Goal: Information Seeking & Learning: Learn about a topic

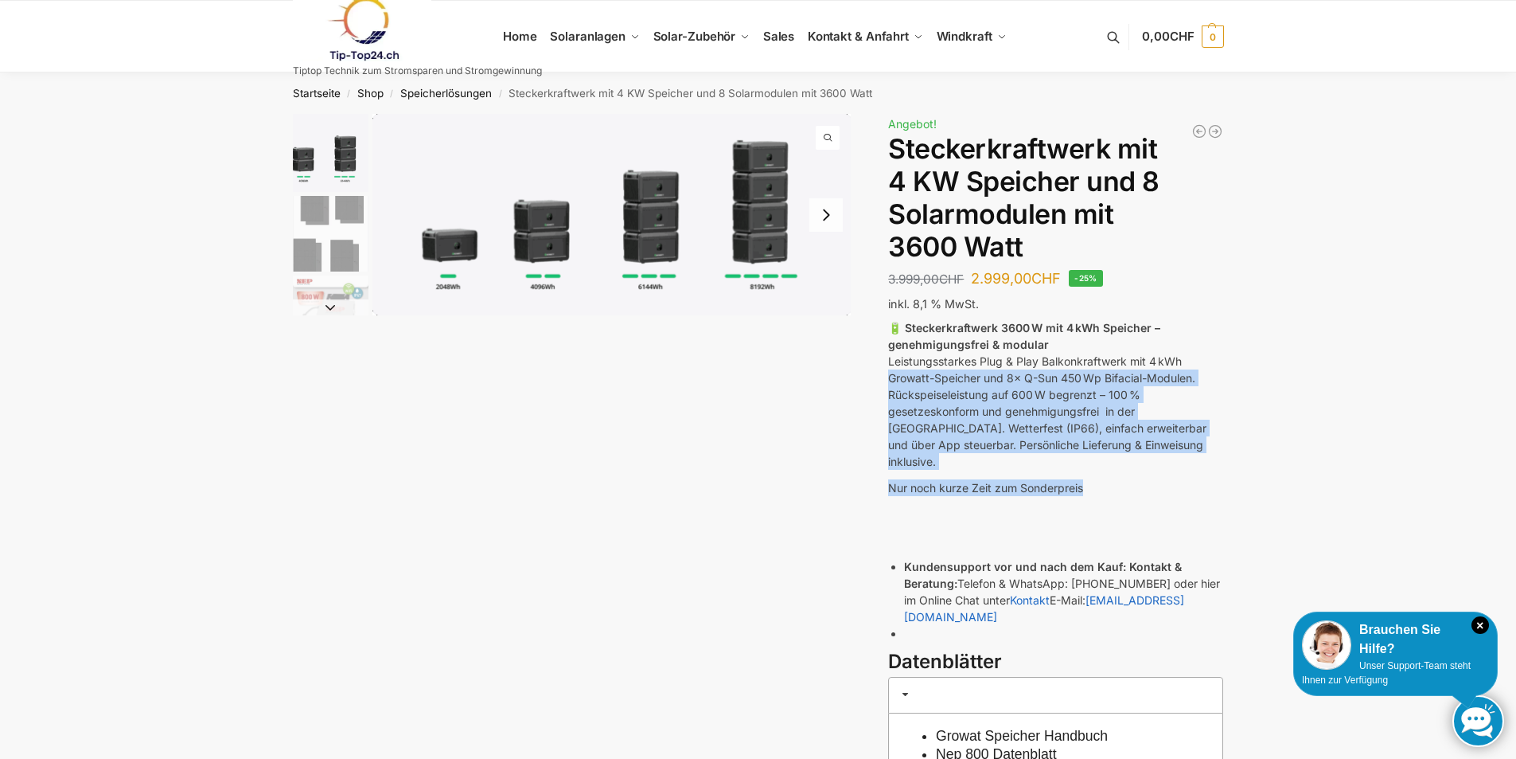
drag, startPoint x: 886, startPoint y: 379, endPoint x: 1222, endPoint y: 474, distance: 349.0
click at [1222, 474] on div "Beschreibung Zusätzliche Informationen 3.999,00 CHF Ursprünglicher Preis war: 3…" at bounding box center [758, 520] width 998 height 813
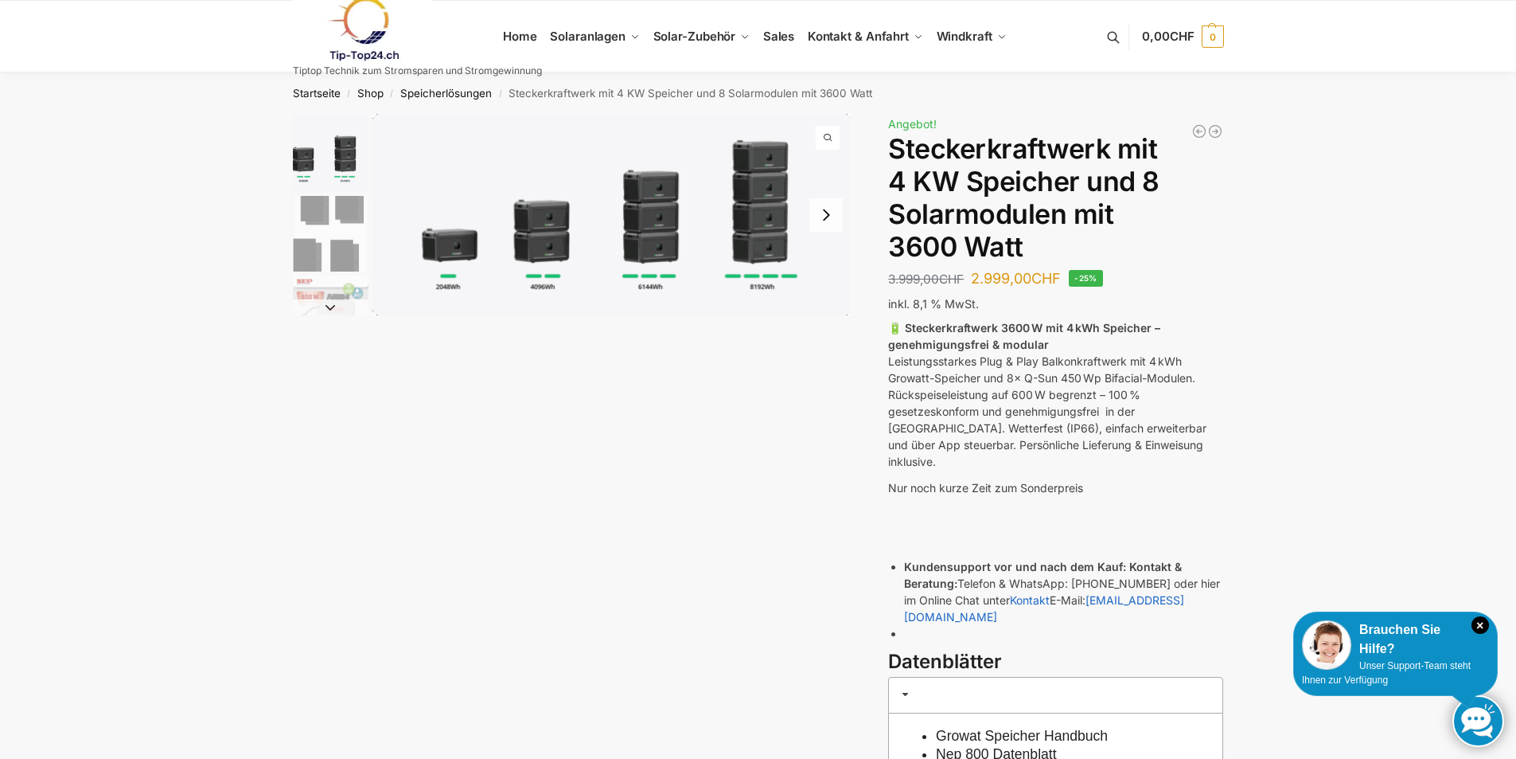
click at [1207, 487] on div "🔋 Steckerkraftwerk 3600 W mit 4 kWh Speicher – genehmigungsfrei & modular Leist…" at bounding box center [1055, 483] width 335 height 329
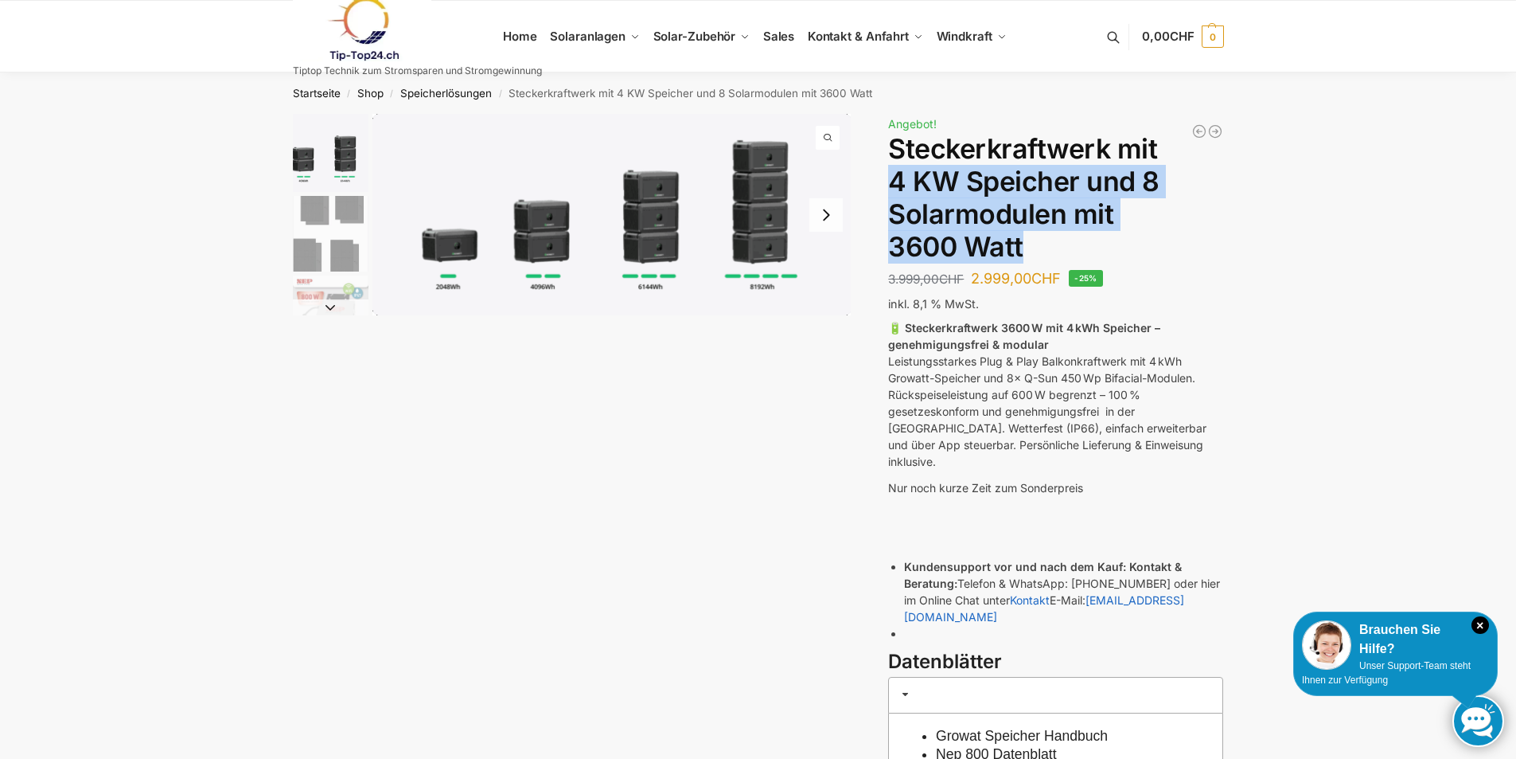
drag, startPoint x: 886, startPoint y: 181, endPoint x: 1038, endPoint y: 232, distance: 160.6
click at [1038, 232] on div "Beschreibung Zusätzliche Informationen 3.999,00 CHF Ursprünglicher Preis war: 3…" at bounding box center [758, 540] width 998 height 852
click at [944, 249] on h1 "Steckerkraftwerk mit 4 KW Speicher und 8 Solarmodulen mit 3600 Watt" at bounding box center [1055, 198] width 335 height 130
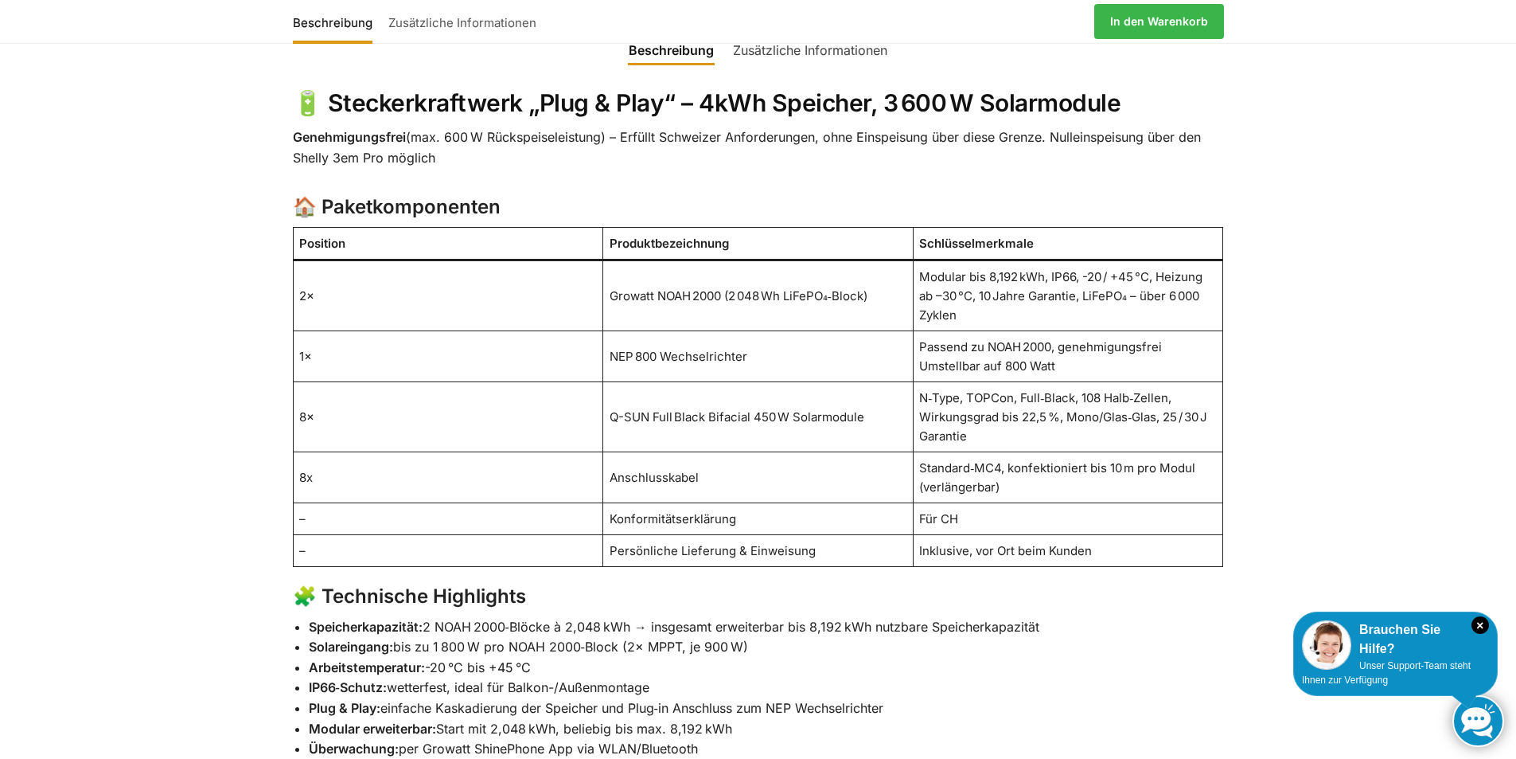
scroll to position [955, 0]
drag, startPoint x: 925, startPoint y: 307, endPoint x: 1073, endPoint y: 329, distance: 149.6
click at [1073, 330] on td "Passend zu NOAH 2000, genehmigungsfrei Umstellbar auf 800 Watt" at bounding box center [1068, 355] width 310 height 51
click at [1074, 330] on td "Passend zu NOAH 2000, genehmigungsfrei Umstellbar auf 800 Watt" at bounding box center [1068, 355] width 310 height 51
drag, startPoint x: 1077, startPoint y: 329, endPoint x: 918, endPoint y: 304, distance: 161.1
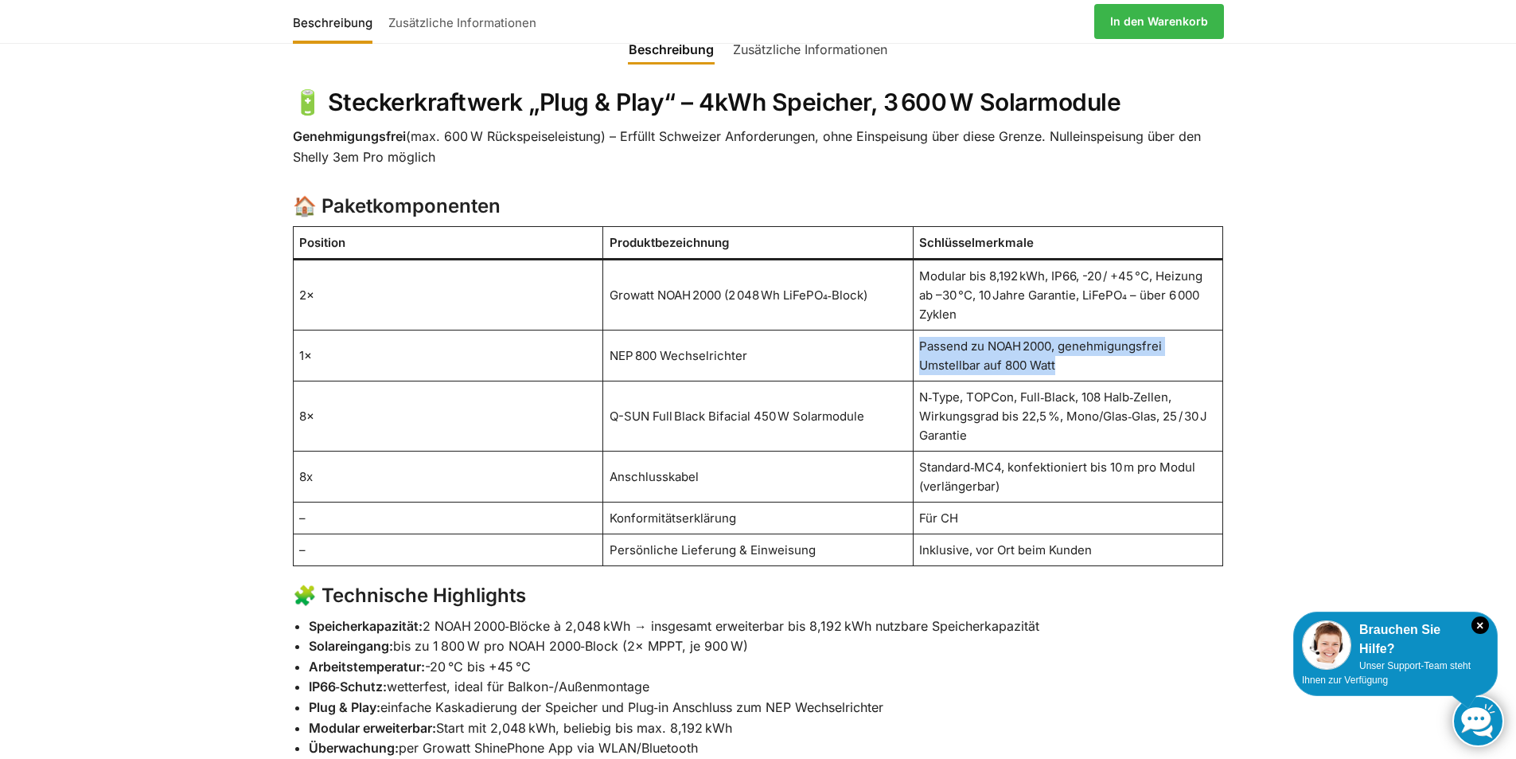
click at [918, 330] on td "Passend zu NOAH 2000, genehmigungsfrei Umstellbar auf 800 Watt" at bounding box center [1068, 355] width 310 height 51
click at [872, 330] on td "NEP 800 Wechselrichter" at bounding box center [758, 355] width 310 height 51
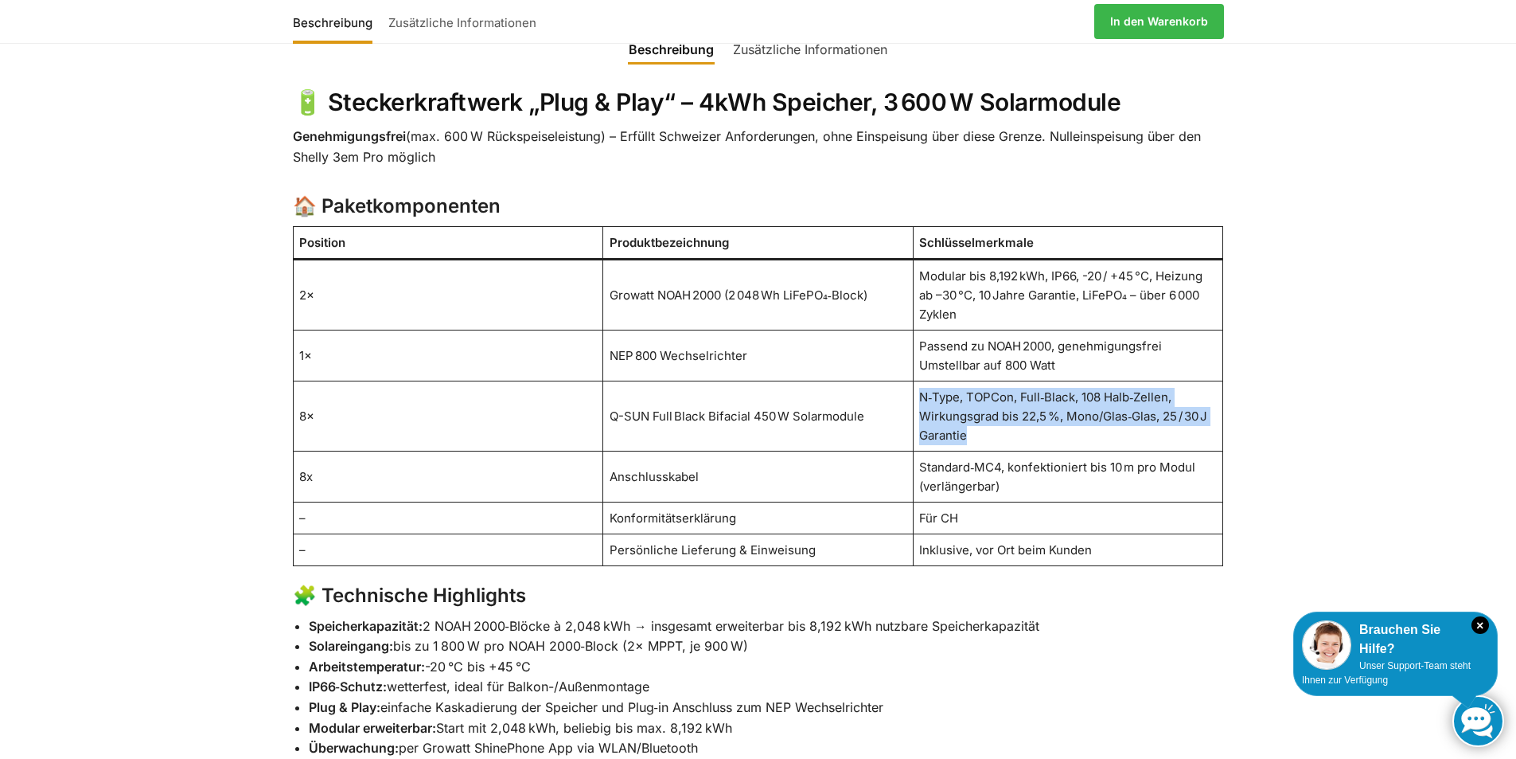
drag, startPoint x: 918, startPoint y: 358, endPoint x: 1136, endPoint y: 401, distance: 222.3
click at [1136, 401] on td "N‑Type, TOPCon, Full‑Black, 108 Halb‑Zellen, Wirkungsgrad bis 22,5 %, Mono/Glas…" at bounding box center [1068, 416] width 310 height 70
click at [961, 415] on td "N‑Type, TOPCon, Full‑Black, 108 Halb‑Zellen, Wirkungsgrad bis 22,5 %, Mono/Glas…" at bounding box center [1068, 416] width 310 height 70
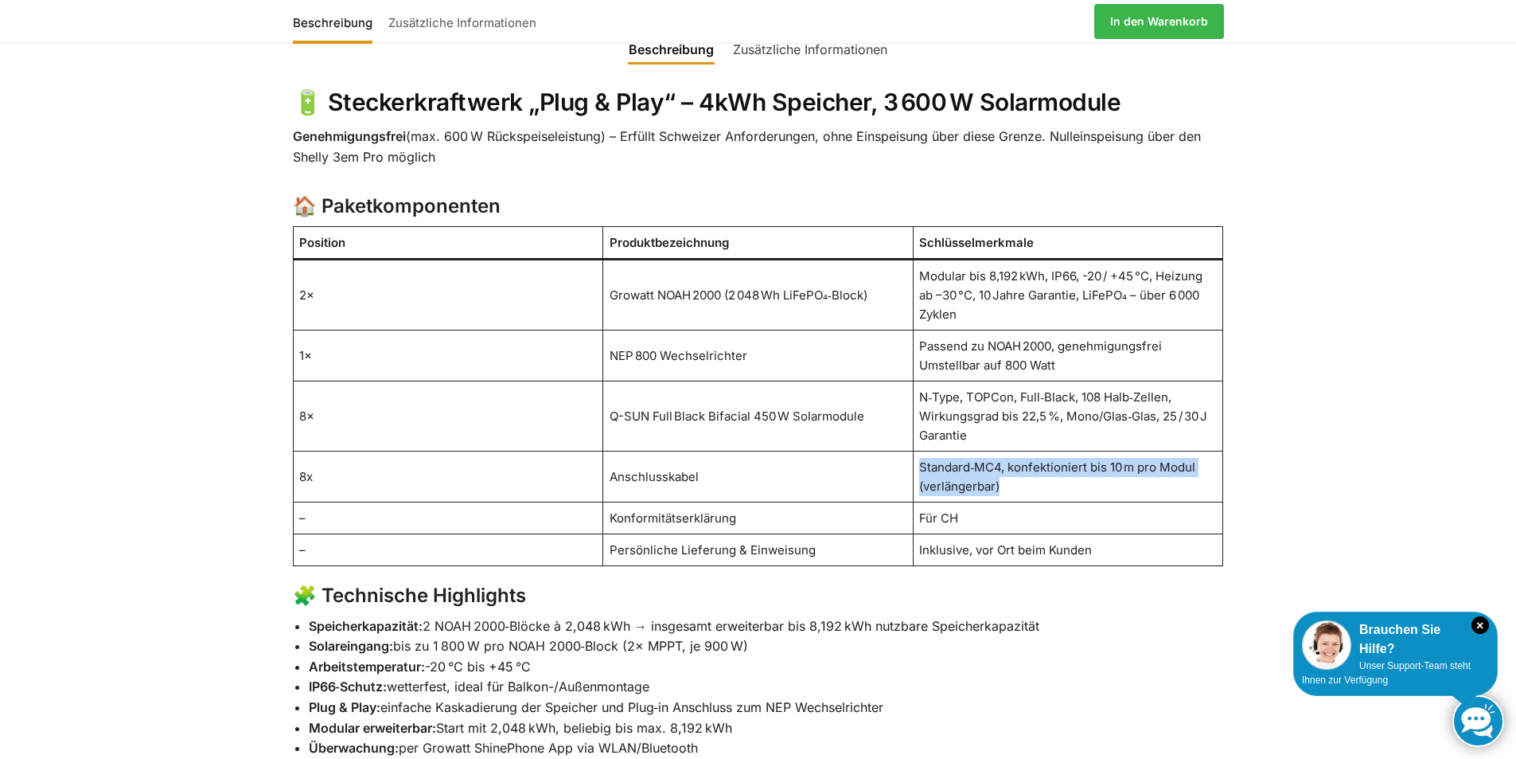
drag, startPoint x: 922, startPoint y: 429, endPoint x: 1010, endPoint y: 456, distance: 91.6
click at [1010, 456] on td "Standard‑MC4, konfektioniert bis 10 m pro Modul (verlängerbar)" at bounding box center [1068, 476] width 310 height 51
click at [1020, 455] on td "Standard‑MC4, konfektioniert bis 10 m pro Modul (verlängerbar)" at bounding box center [1068, 476] width 310 height 51
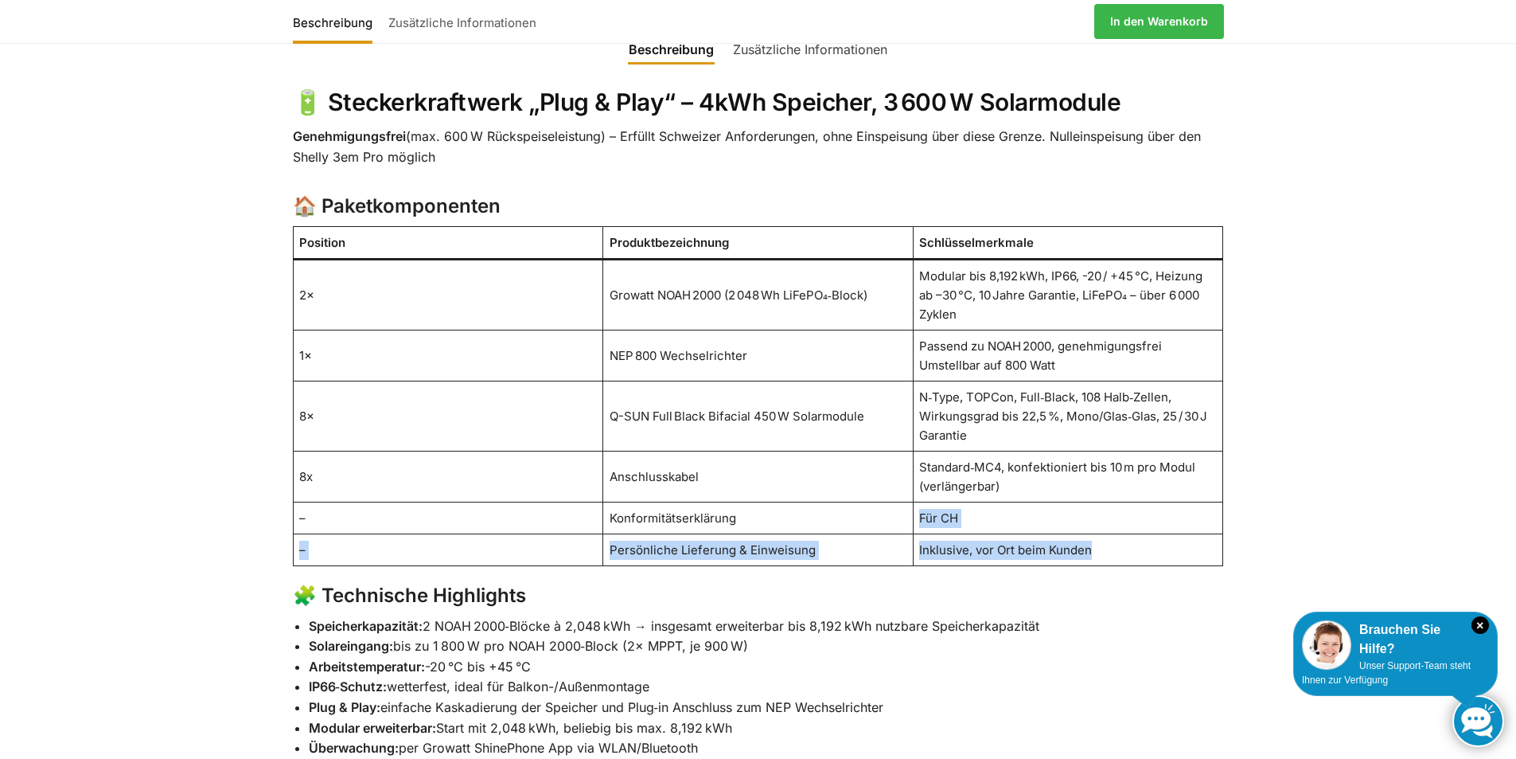
drag, startPoint x: 920, startPoint y: 487, endPoint x: 1102, endPoint y: 526, distance: 185.6
click at [1102, 526] on tbody "2× Growatt NOAH 2000 (2 048 Wh LiFePO₄‑Block) Modular bis 8,192 kWh, IP66, -20 …" at bounding box center [758, 412] width 930 height 306
click at [1175, 582] on h3 "🧩 Technische Highlights" at bounding box center [758, 596] width 931 height 28
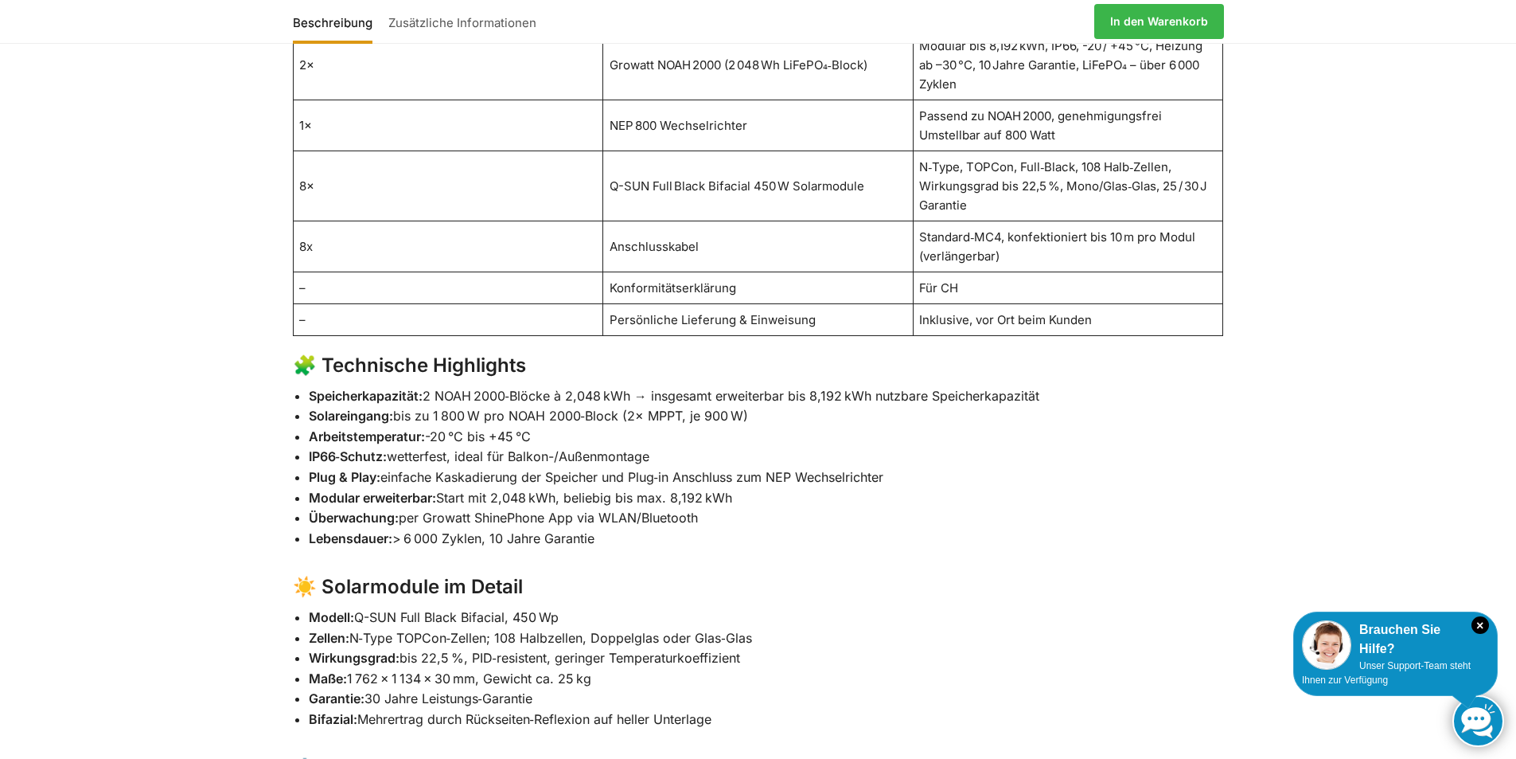
scroll to position [1194, 0]
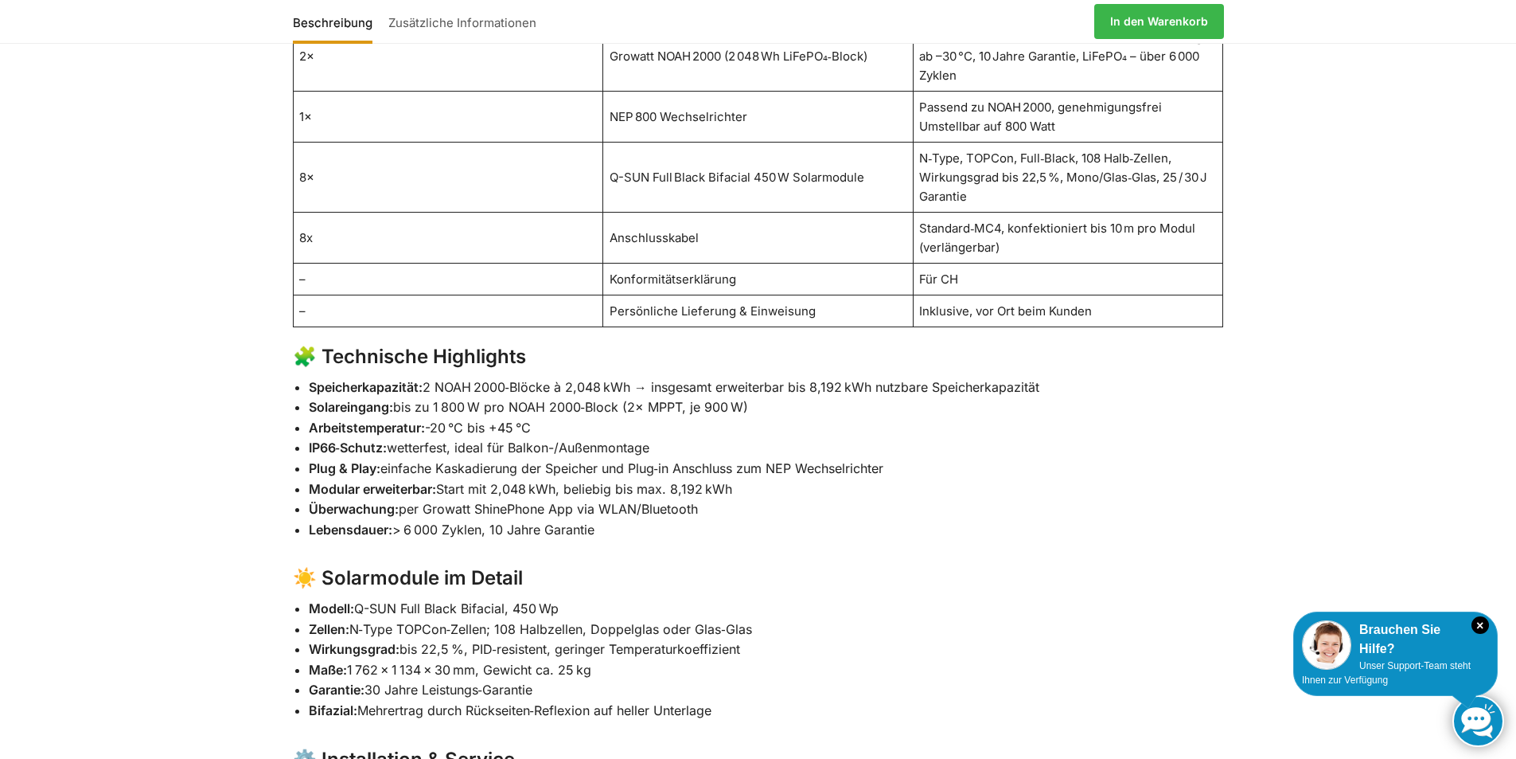
drag, startPoint x: 392, startPoint y: 378, endPoint x: 782, endPoint y: 369, distance: 390.1
click at [782, 397] on li "Solareingang: bis zu 1 800 W pro NOAH 2000‑Block (2× MPPT, je 900 W)" at bounding box center [766, 407] width 915 height 21
drag, startPoint x: 670, startPoint y: 418, endPoint x: 358, endPoint y: 391, distance: 313.2
click at [358, 391] on ul "Speicherkapazität: 2 NOAH 2000‑Blöcke à 2,048 kWh → insgesamt erweiterbar bis 8…" at bounding box center [766, 458] width 915 height 163
click at [357, 460] on strong "Plug & Play:" at bounding box center [345, 468] width 72 height 16
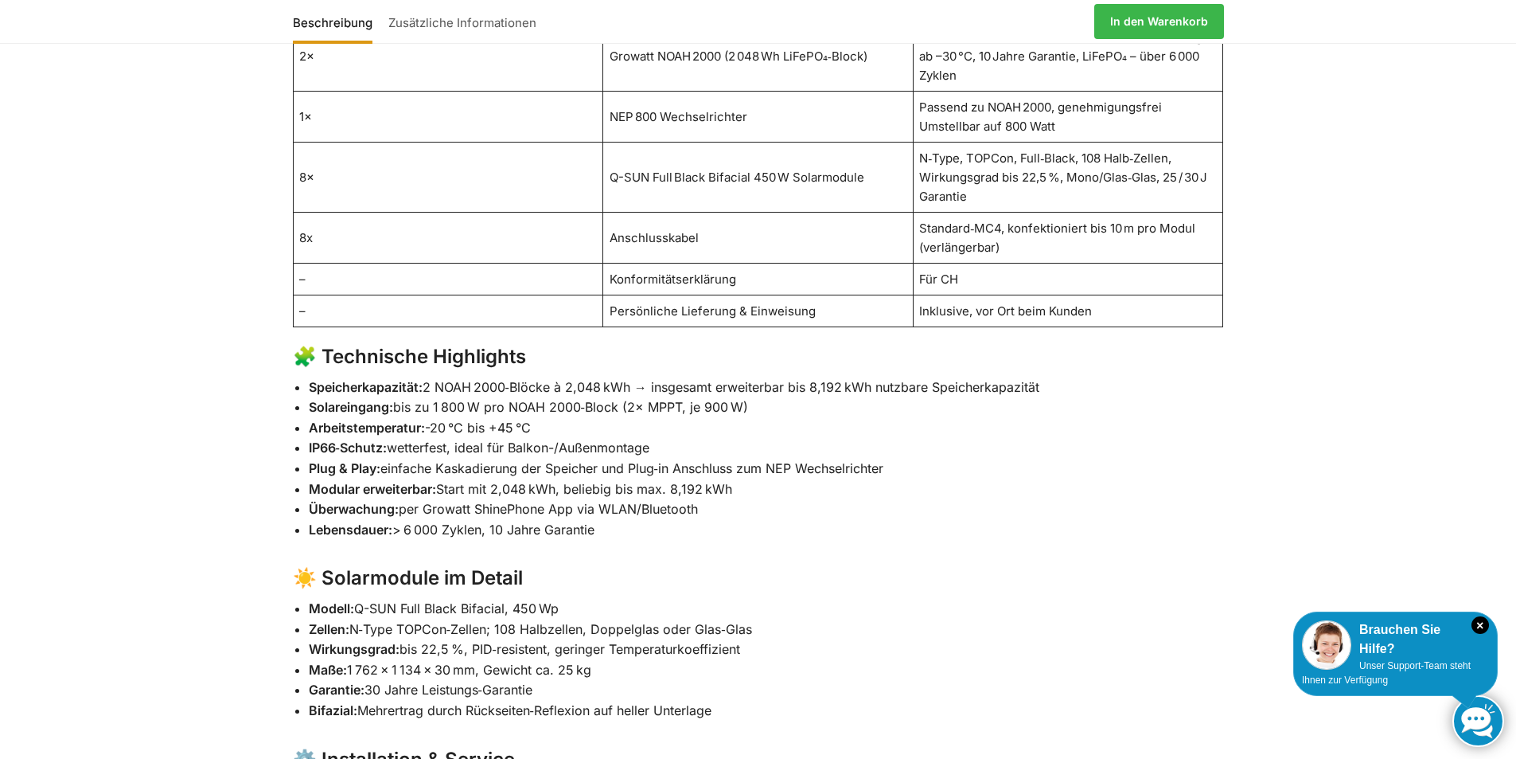
drag, startPoint x: 410, startPoint y: 436, endPoint x: 925, endPoint y: 443, distance: 515.0
click at [925, 458] on li "Plug & Play: einfache Kaskadierung der Speicher und Plug‑in Anschluss zum NEP W…" at bounding box center [766, 468] width 915 height 21
click at [863, 479] on li "Modular erweiterbar: Start mit 2,048 kWh, beliebig bis max. 8,192 kWh" at bounding box center [766, 489] width 915 height 21
drag, startPoint x: 776, startPoint y: 455, endPoint x: 446, endPoint y: 454, distance: 330.3
click at [446, 479] on li "Modular erweiterbar: Start mit 2,048 kWh, beliebig bis max. 8,192 kWh" at bounding box center [766, 489] width 915 height 21
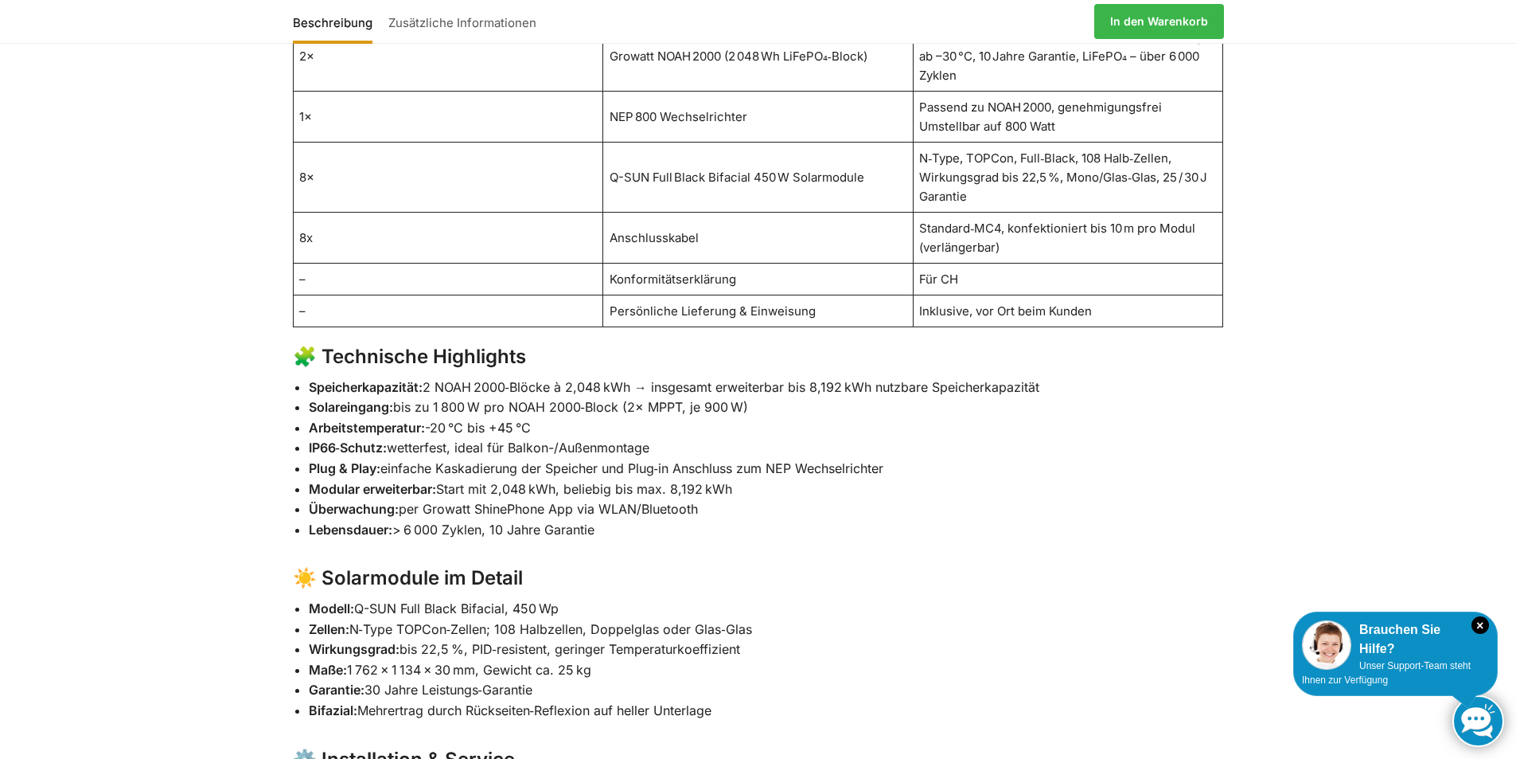
drag, startPoint x: 405, startPoint y: 475, endPoint x: 715, endPoint y: 480, distance: 309.7
click at [715, 499] on li "Überwachung: per Growatt ShinePhone App via WLAN/Bluetooth" at bounding box center [766, 509] width 915 height 21
click at [708, 520] on li "Lebensdauer: > 6 000 Zyklen, 10 Jahre Garantie" at bounding box center [766, 530] width 915 height 21
drag, startPoint x: 634, startPoint y: 488, endPoint x: 292, endPoint y: 349, distance: 369.2
click at [292, 349] on div "🔋 Steckerkraftwerk „Plug & Play“ – 4kWh Speicher, 3 600 W Solarmodule Genehmigu…" at bounding box center [758, 740] width 998 height 1820
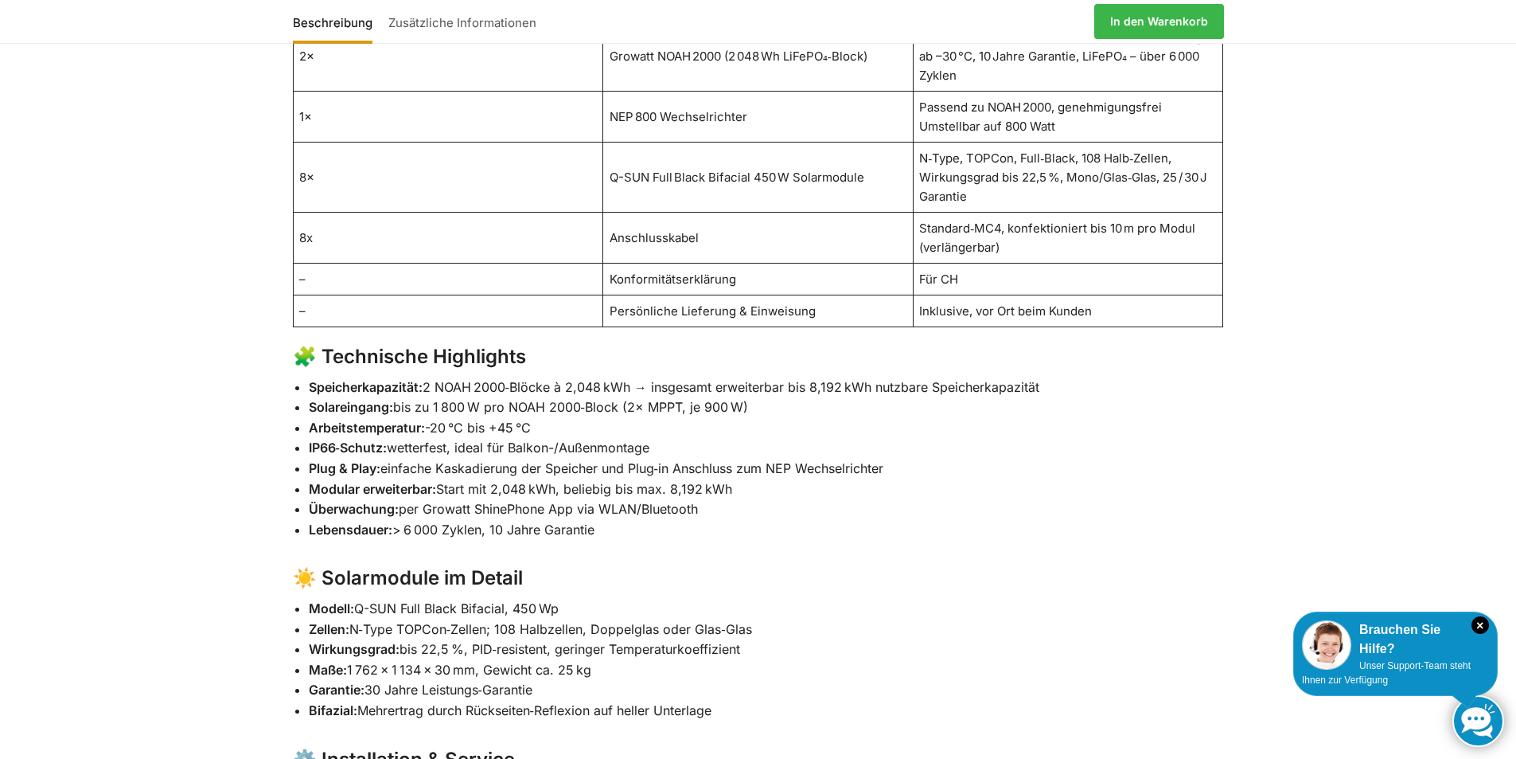
click at [371, 460] on strong "Plug & Play:" at bounding box center [345, 468] width 72 height 16
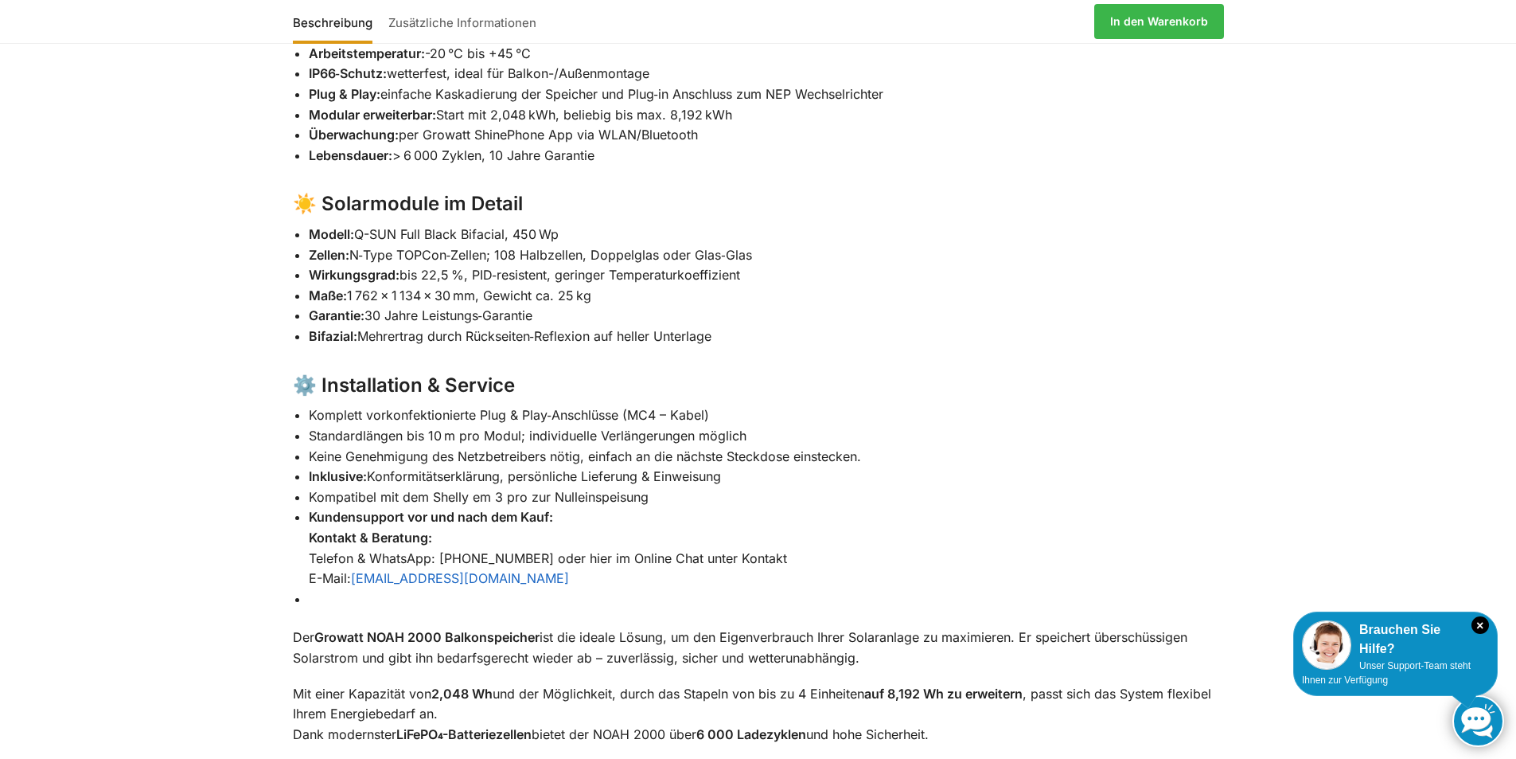
scroll to position [1592, 0]
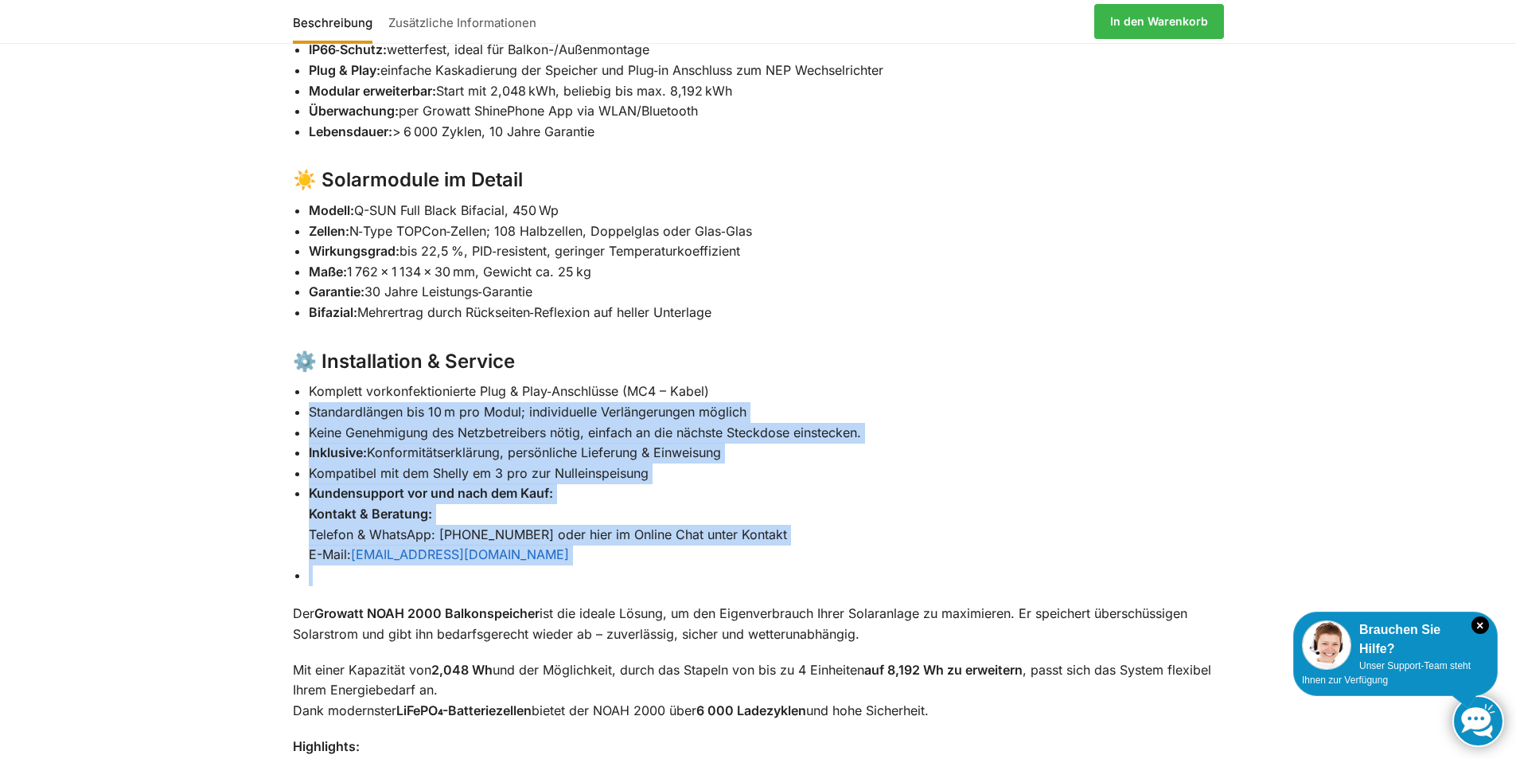
drag, startPoint x: 309, startPoint y: 376, endPoint x: 859, endPoint y: 532, distance: 571.7
click at [859, 532] on ul "Komplett vorkonfektionierte Plug & Play‑Anschlüsse (MC4 – Kabel) Standardlängen…" at bounding box center [766, 483] width 915 height 204
click at [877, 501] on li "Kundensupport vor und nach dem Kauf: Kontakt & Beratung: Telefon & WhatsApp: +4…" at bounding box center [766, 523] width 915 height 81
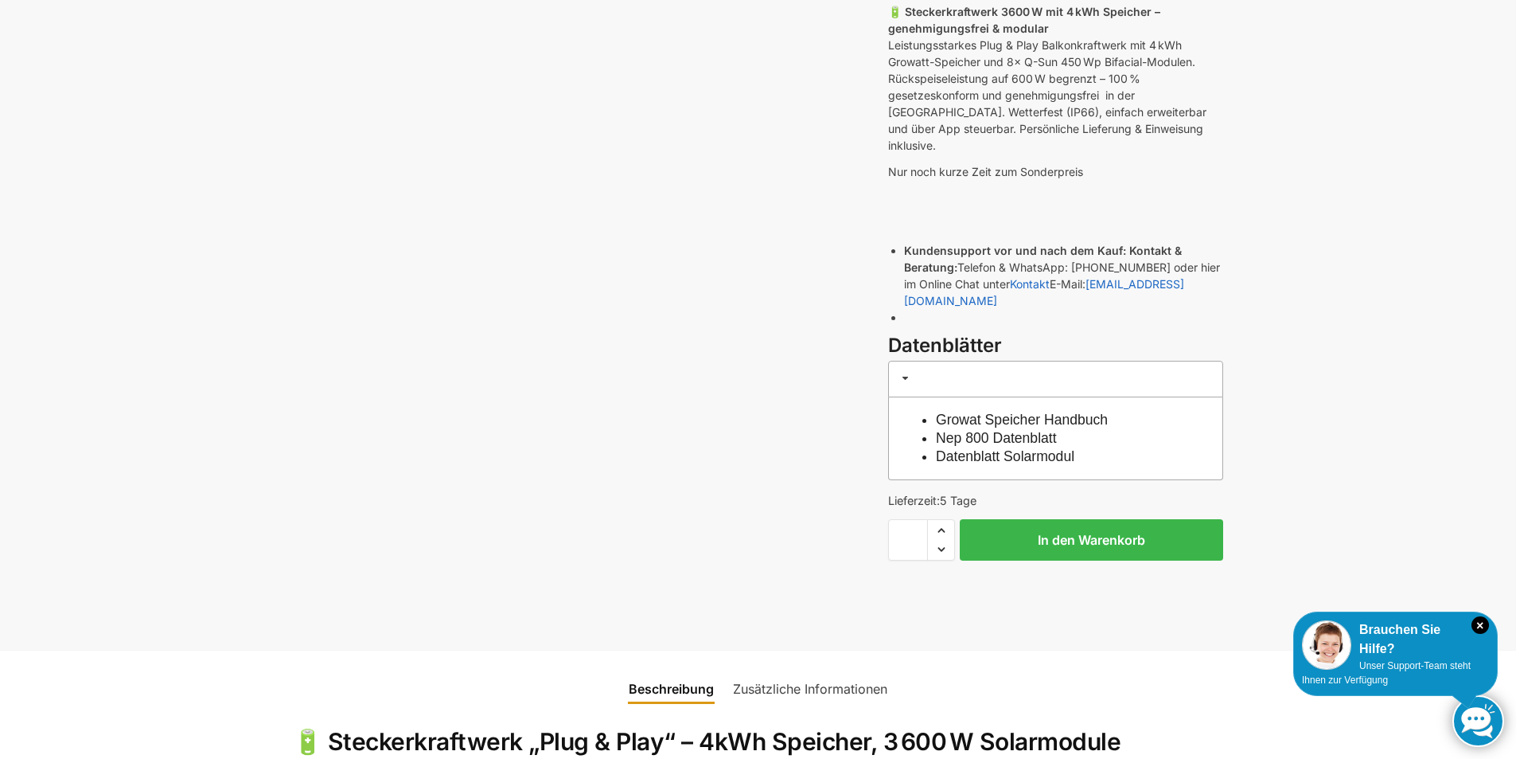
scroll to position [0, 0]
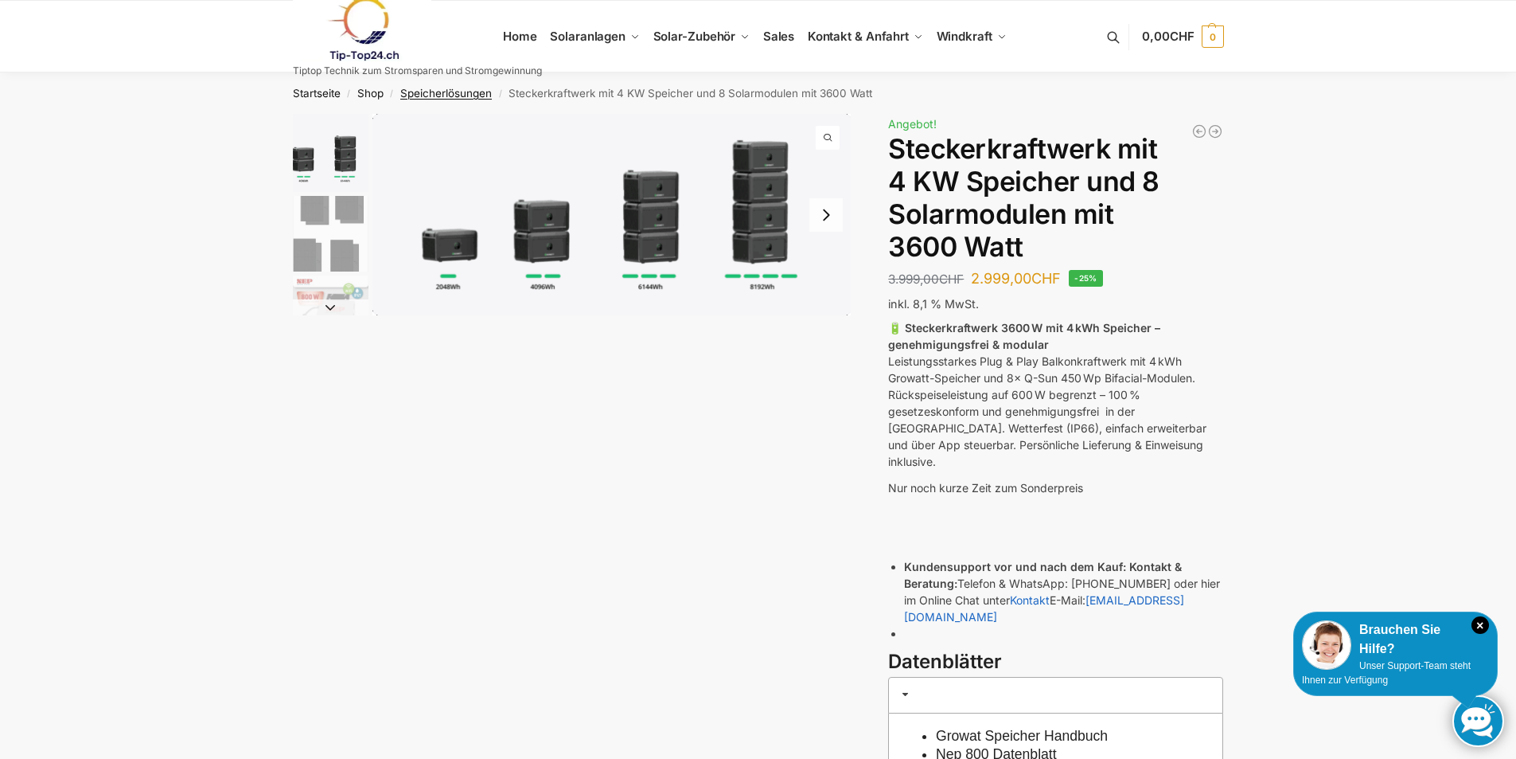
click at [443, 92] on link "Speicherlösungen" at bounding box center [446, 93] width 92 height 13
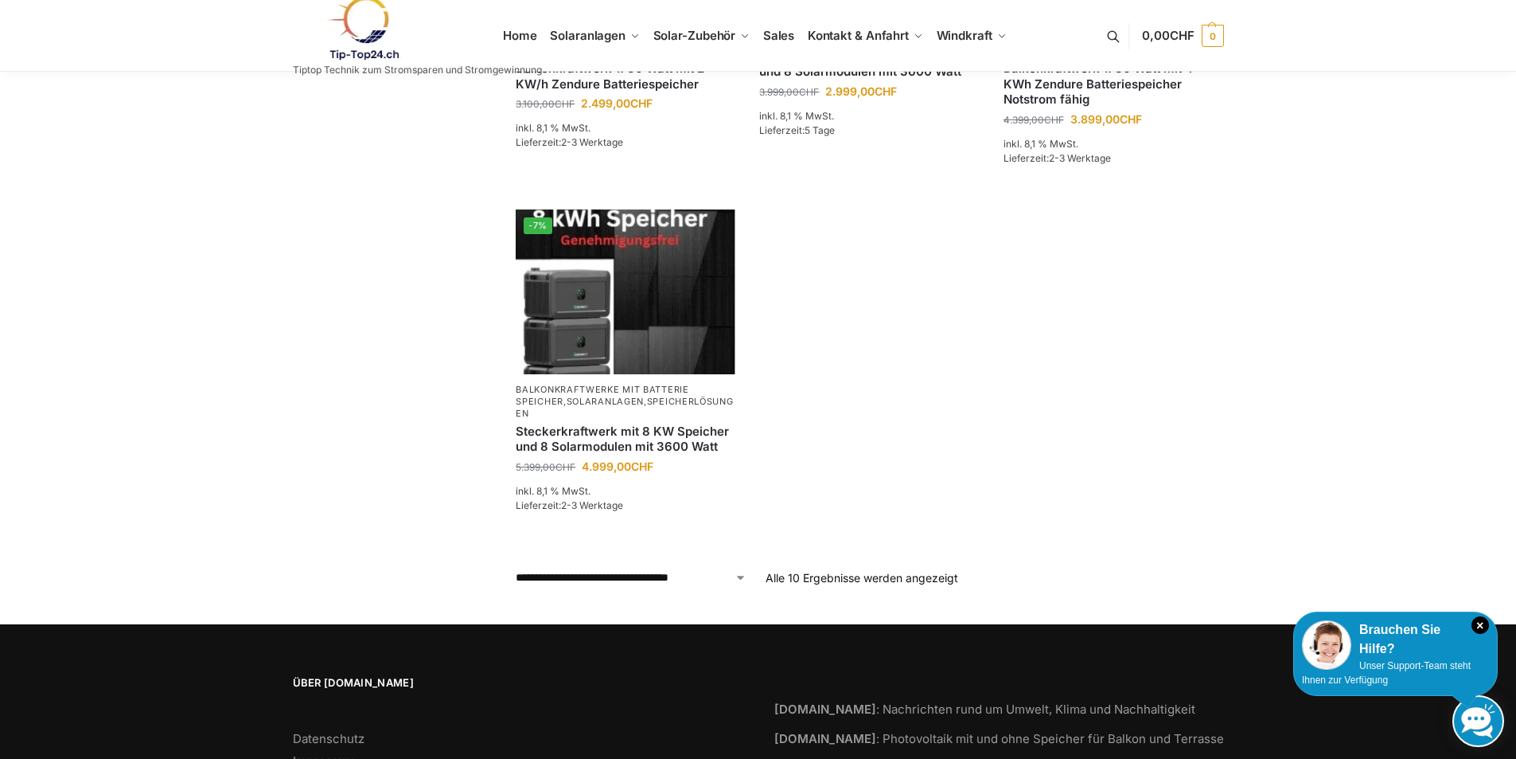
scroll to position [1114, 0]
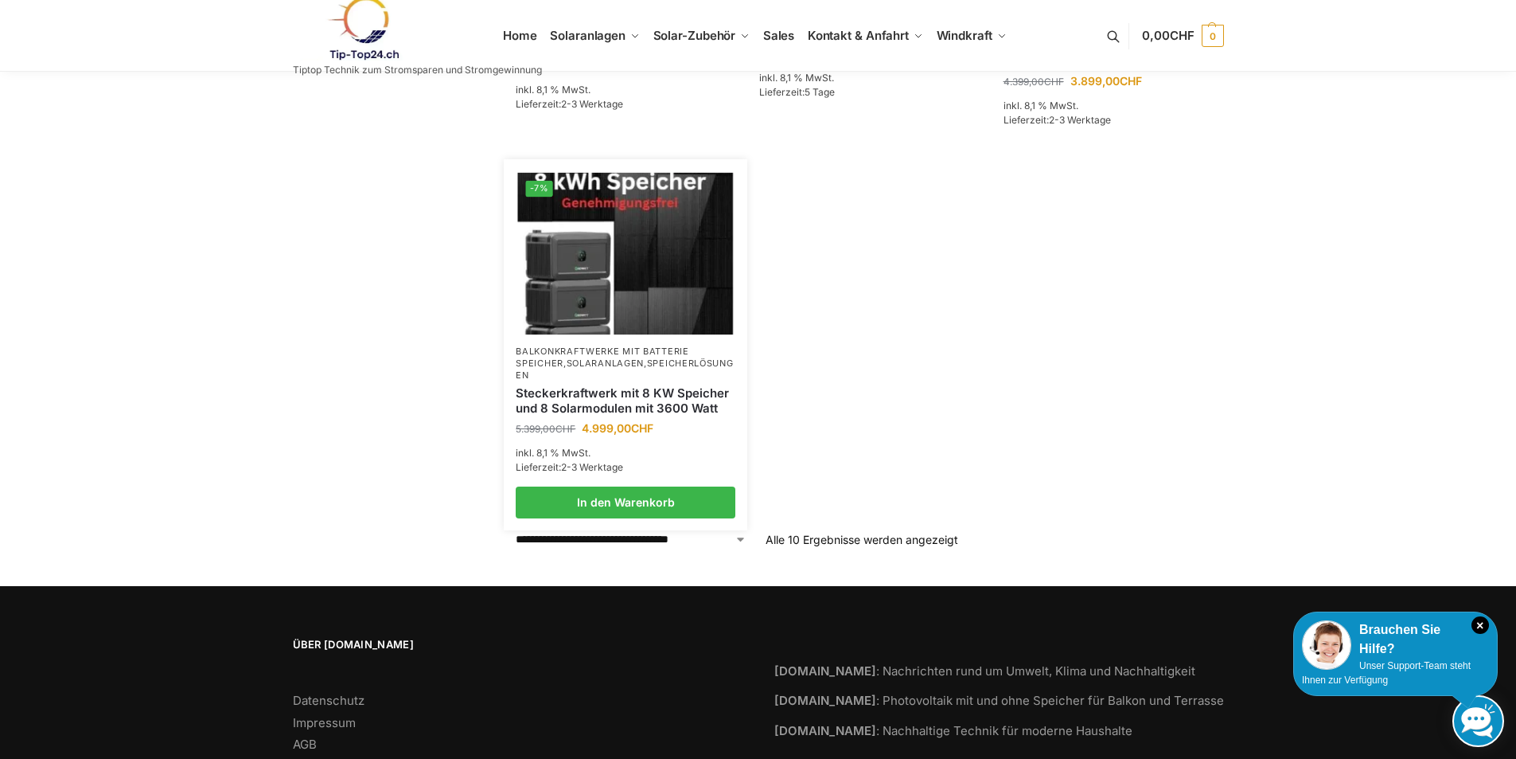
click at [612, 277] on img at bounding box center [626, 253] width 216 height 162
click at [638, 253] on img at bounding box center [626, 253] width 216 height 162
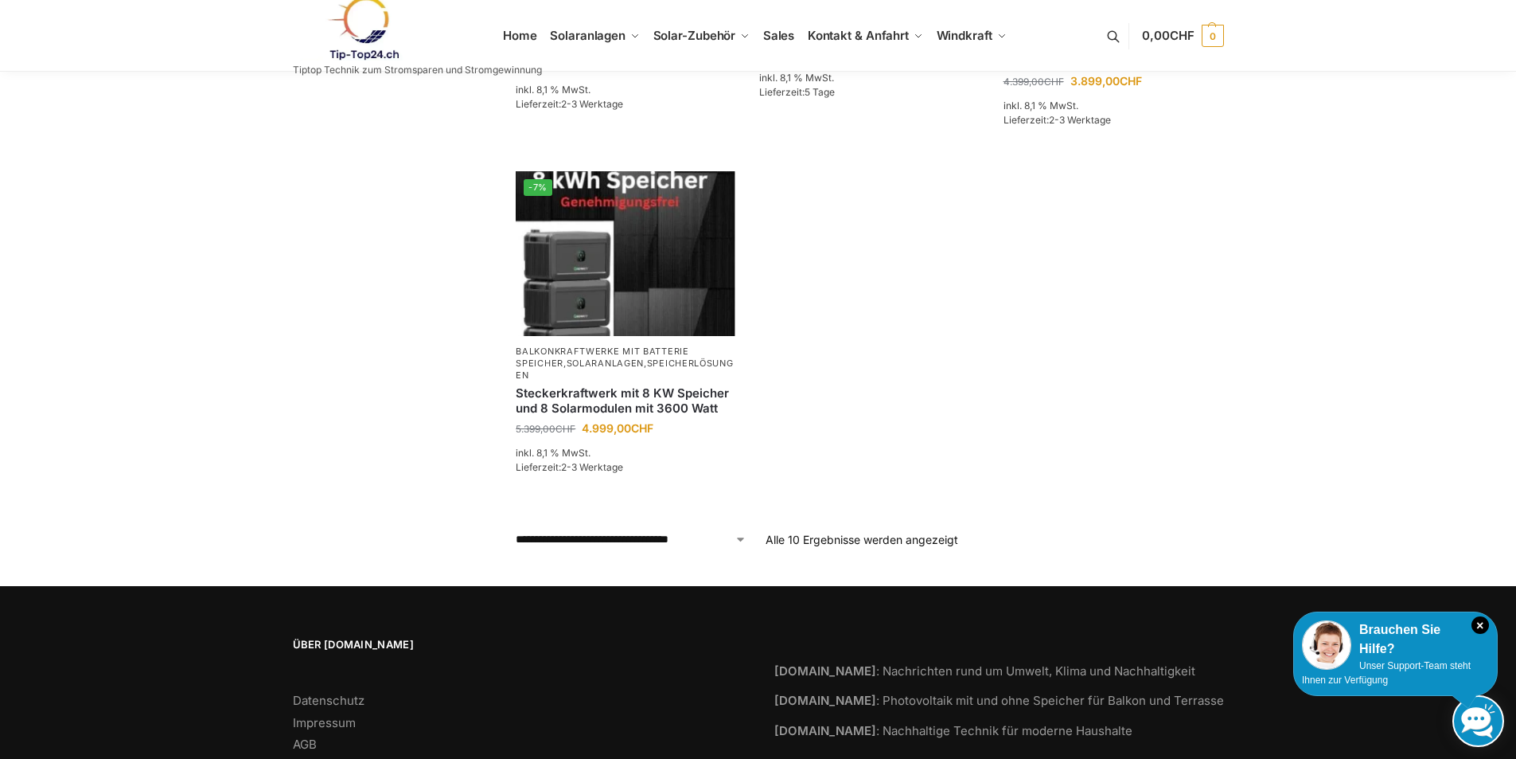
drag, startPoint x: 587, startPoint y: 344, endPoint x: 388, endPoint y: 421, distance: 213.4
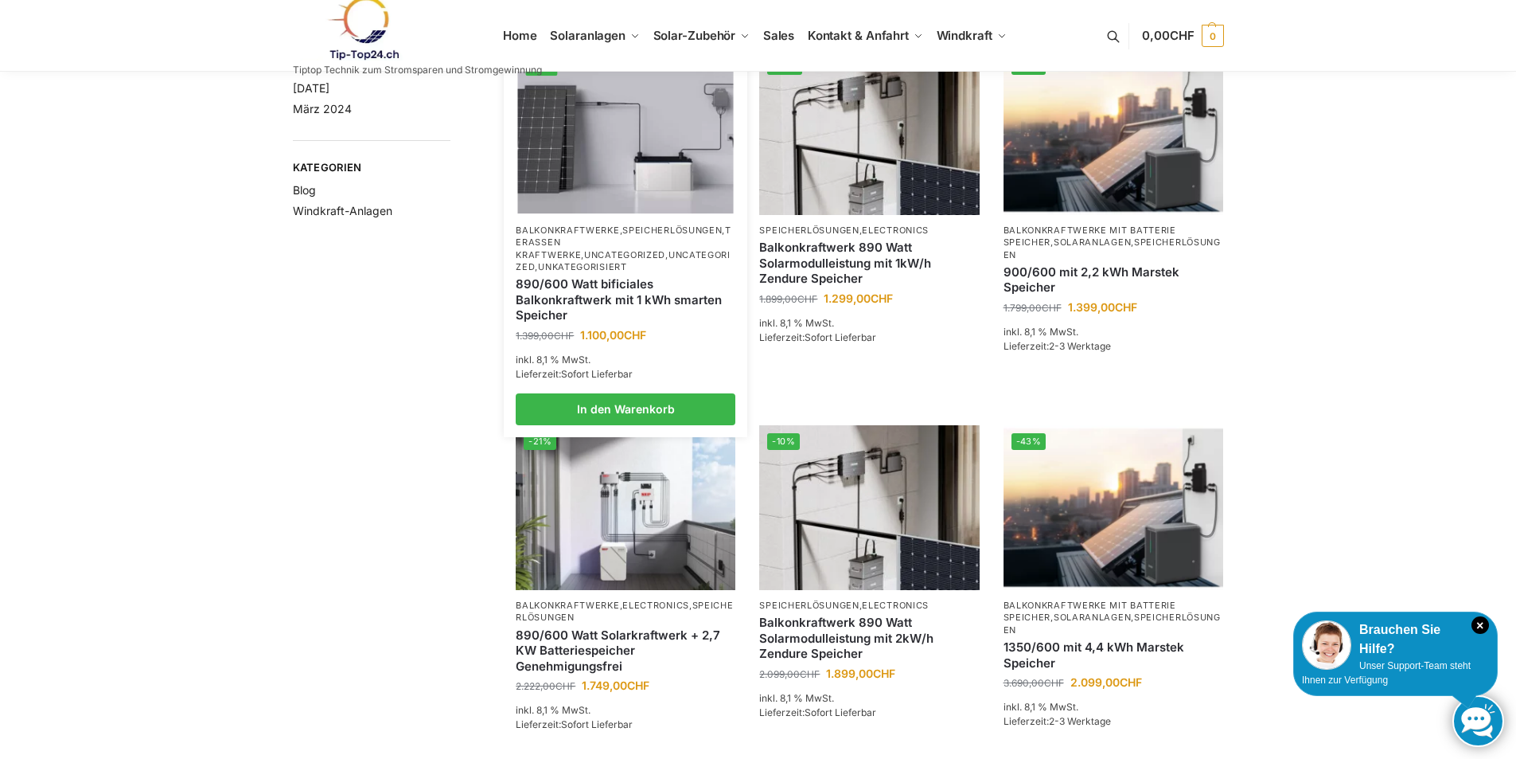
scroll to position [0, 0]
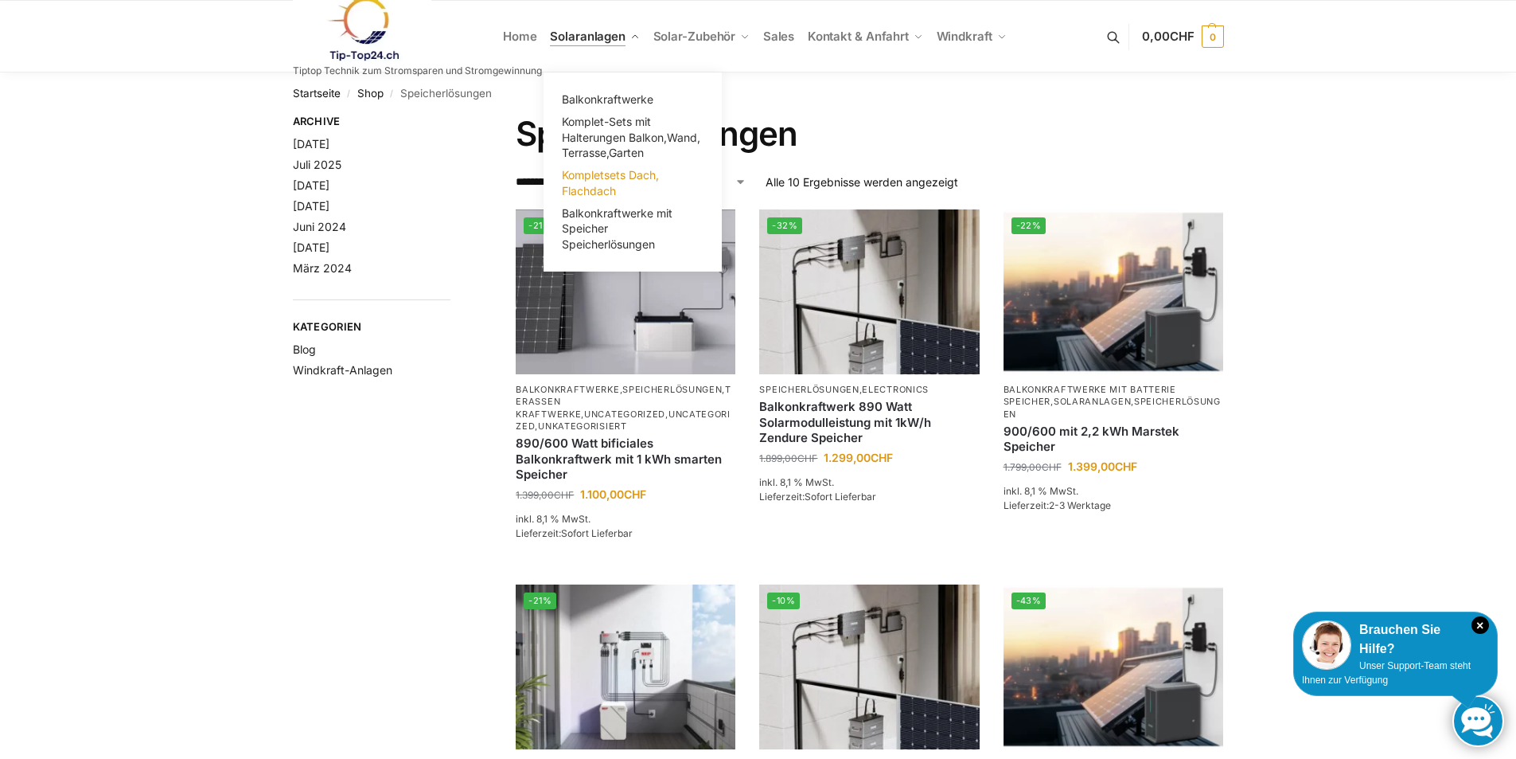
click at [579, 177] on span "Kompletsets Dach, Flachdach" at bounding box center [610, 182] width 97 height 29
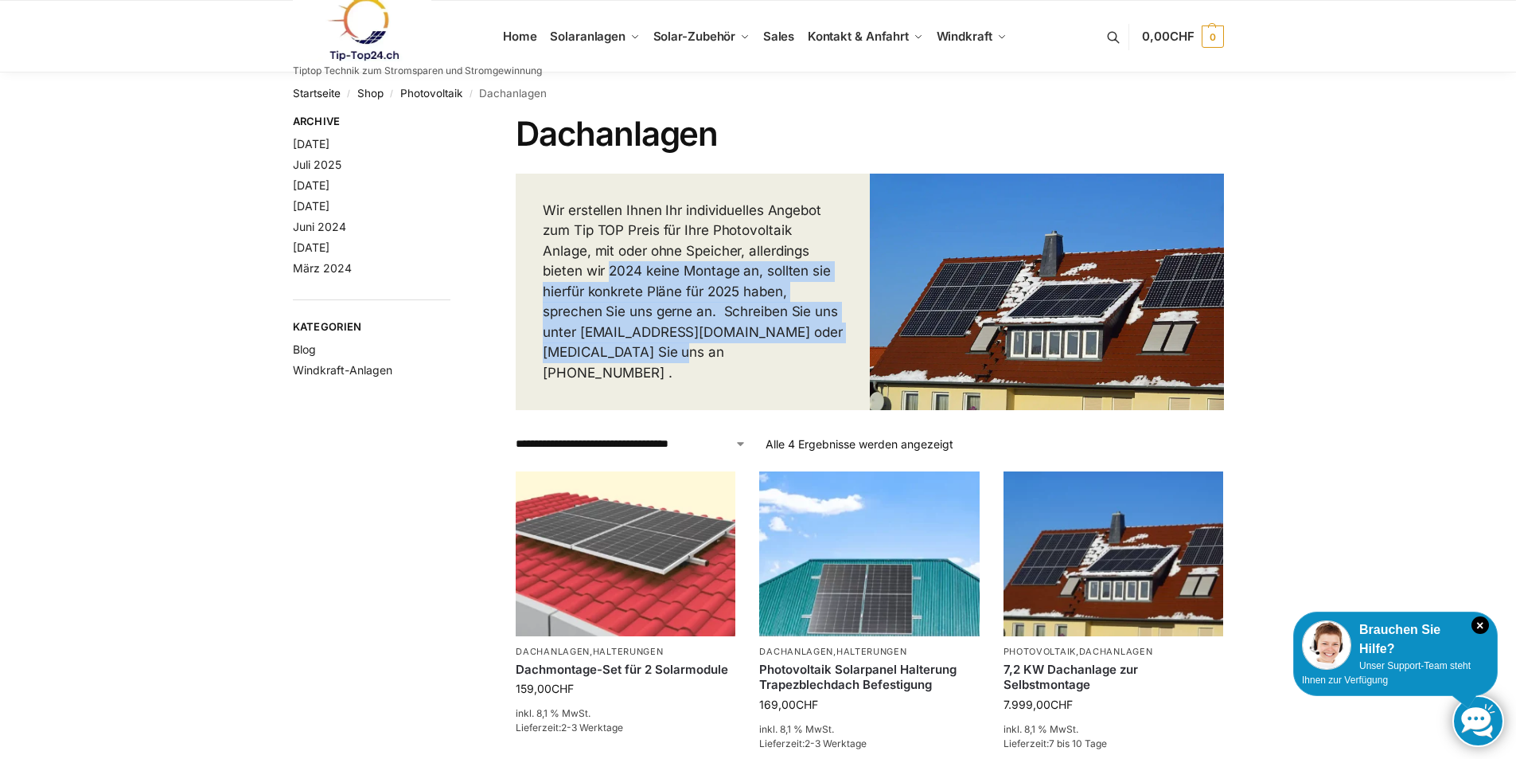
drag, startPoint x: 545, startPoint y: 278, endPoint x: 764, endPoint y: 366, distance: 236.0
click at [764, 366] on p "Wir erstellen Ihnen Ihr individuelles Angebot zum Tip TOP Preis für Ihre Photov…" at bounding box center [693, 292] width 300 height 183
click at [724, 379] on div "Wir erstellen Ihnen Ihr individuelles Angebot zum Tip TOP Preis für Ihre Photov…" at bounding box center [693, 292] width 354 height 237
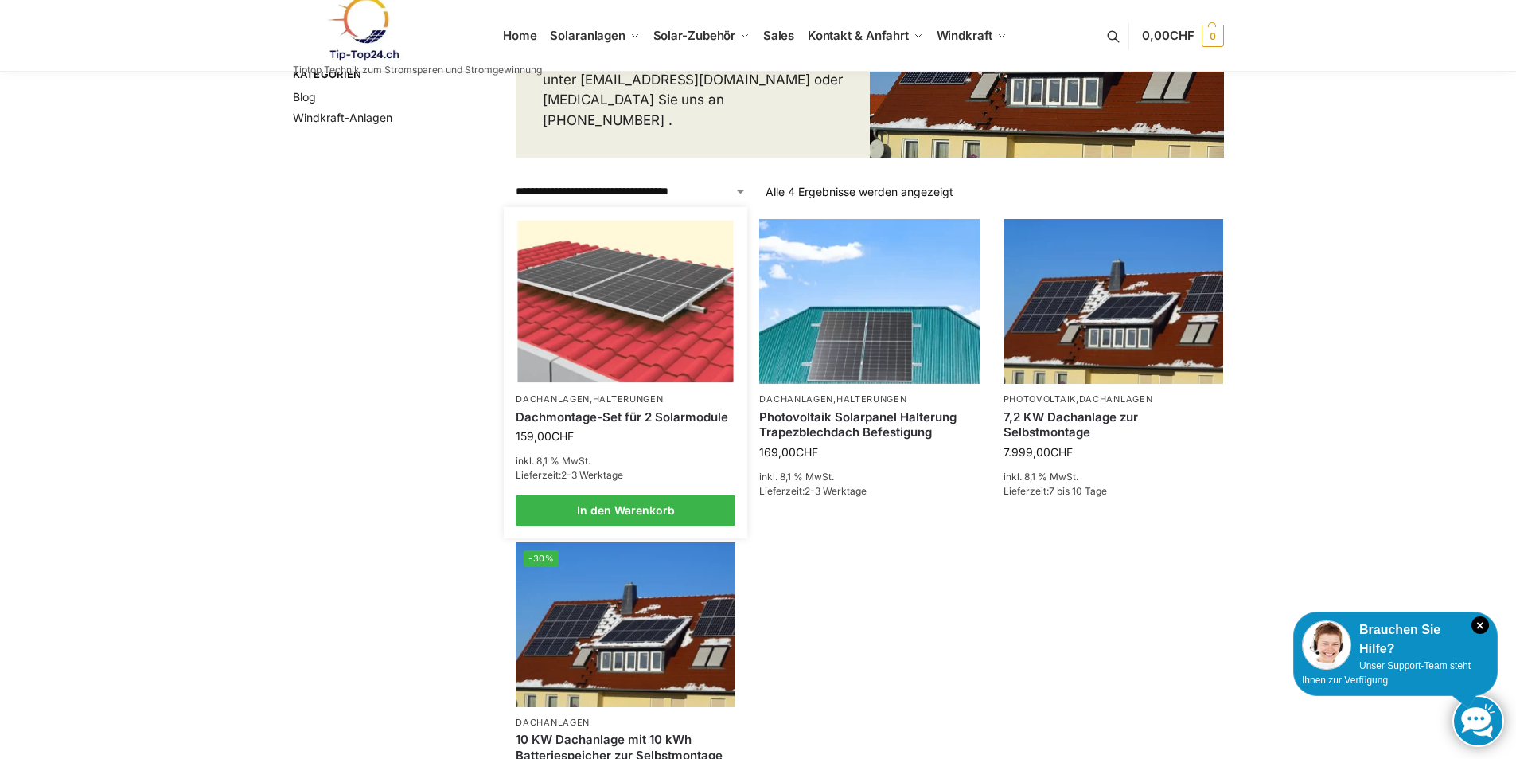
scroll to position [318, 0]
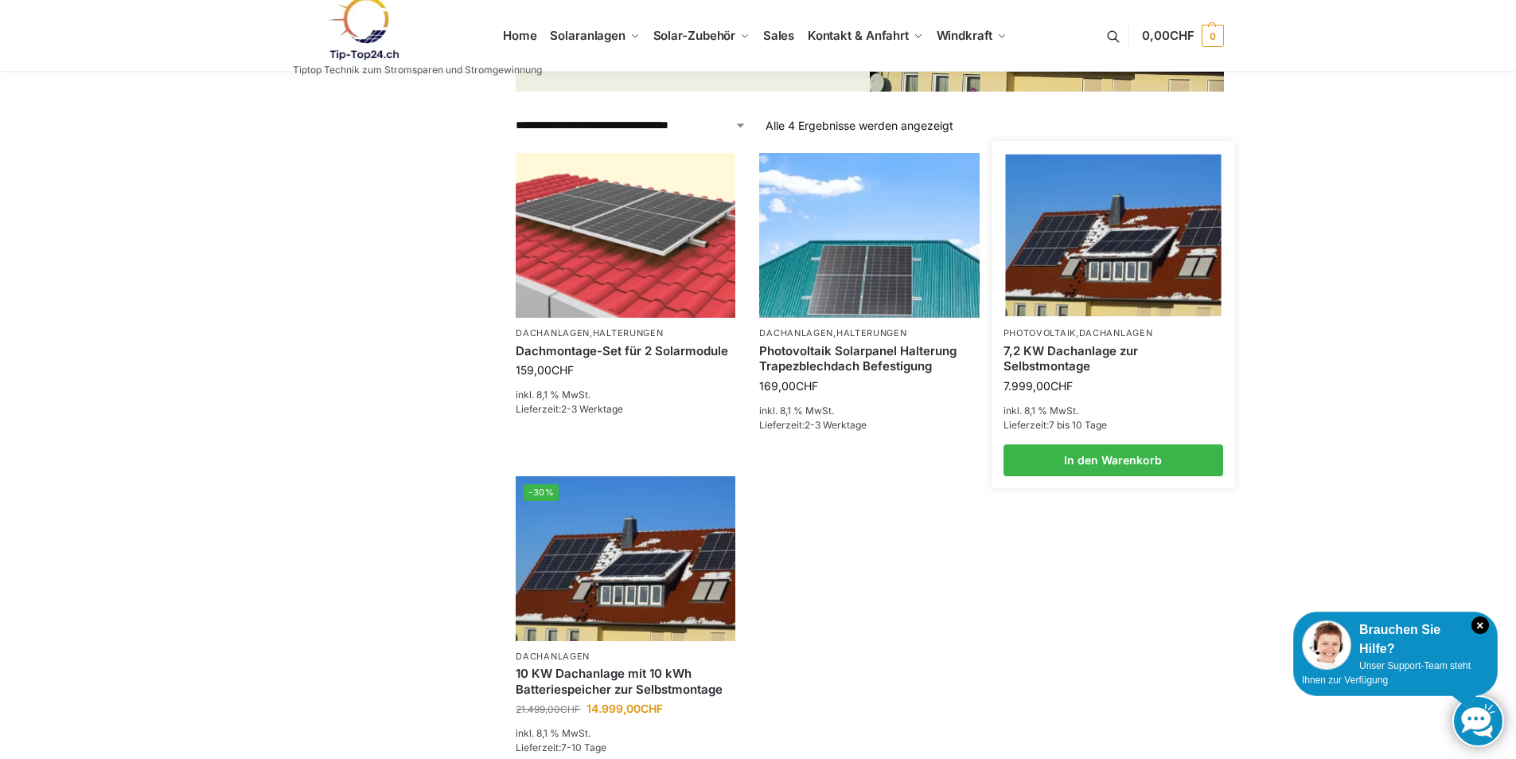
click at [1028, 362] on link "7,2 KW Dachanlage zur Selbstmontage" at bounding box center [1114, 358] width 220 height 31
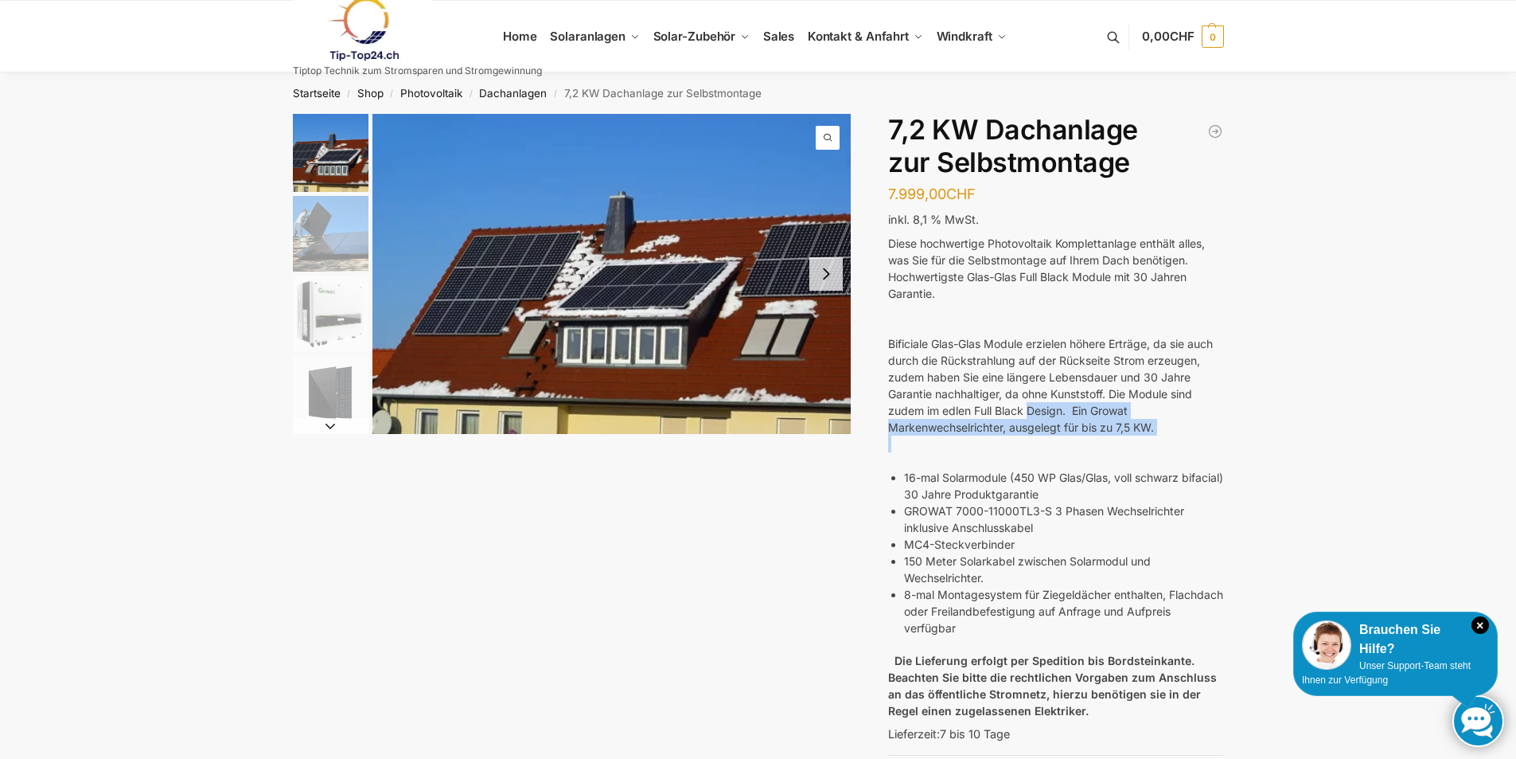
drag, startPoint x: 1029, startPoint y: 408, endPoint x: 1206, endPoint y: 441, distance: 179.7
click at [1206, 441] on div "Diese hochwertige Photovoltaik Komplettanlage enthält alles, was Sie für die Se…" at bounding box center [1055, 480] width 335 height 490
click at [1075, 454] on div at bounding box center [1055, 460] width 335 height 17
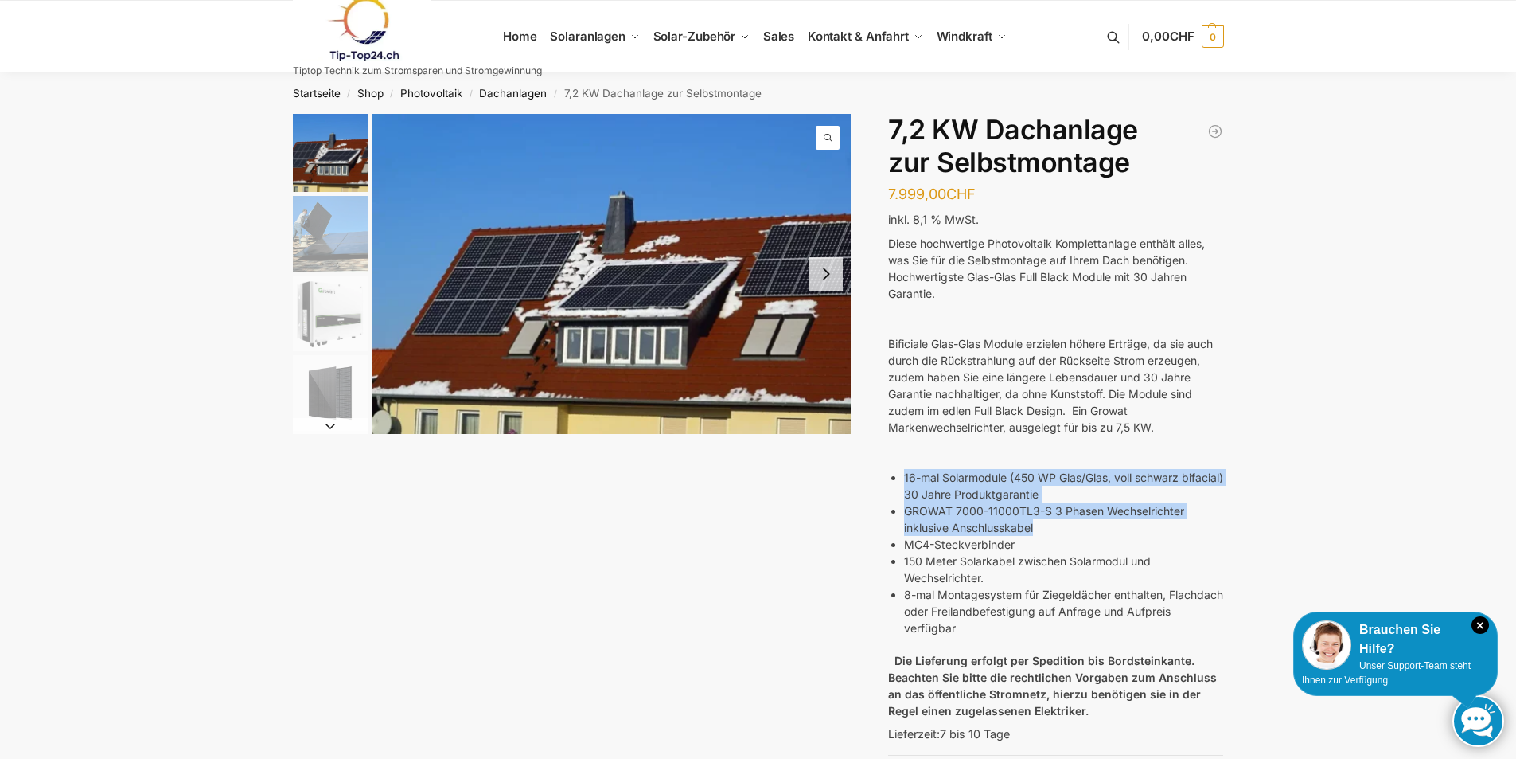
drag, startPoint x: 906, startPoint y: 480, endPoint x: 1140, endPoint y: 520, distance: 237.4
click at [1140, 520] on ul "16-mal Solarmodule (450 WP Glas/Glas, voll schwarz bifacial) 30 Jahre Produktga…" at bounding box center [1063, 552] width 319 height 167
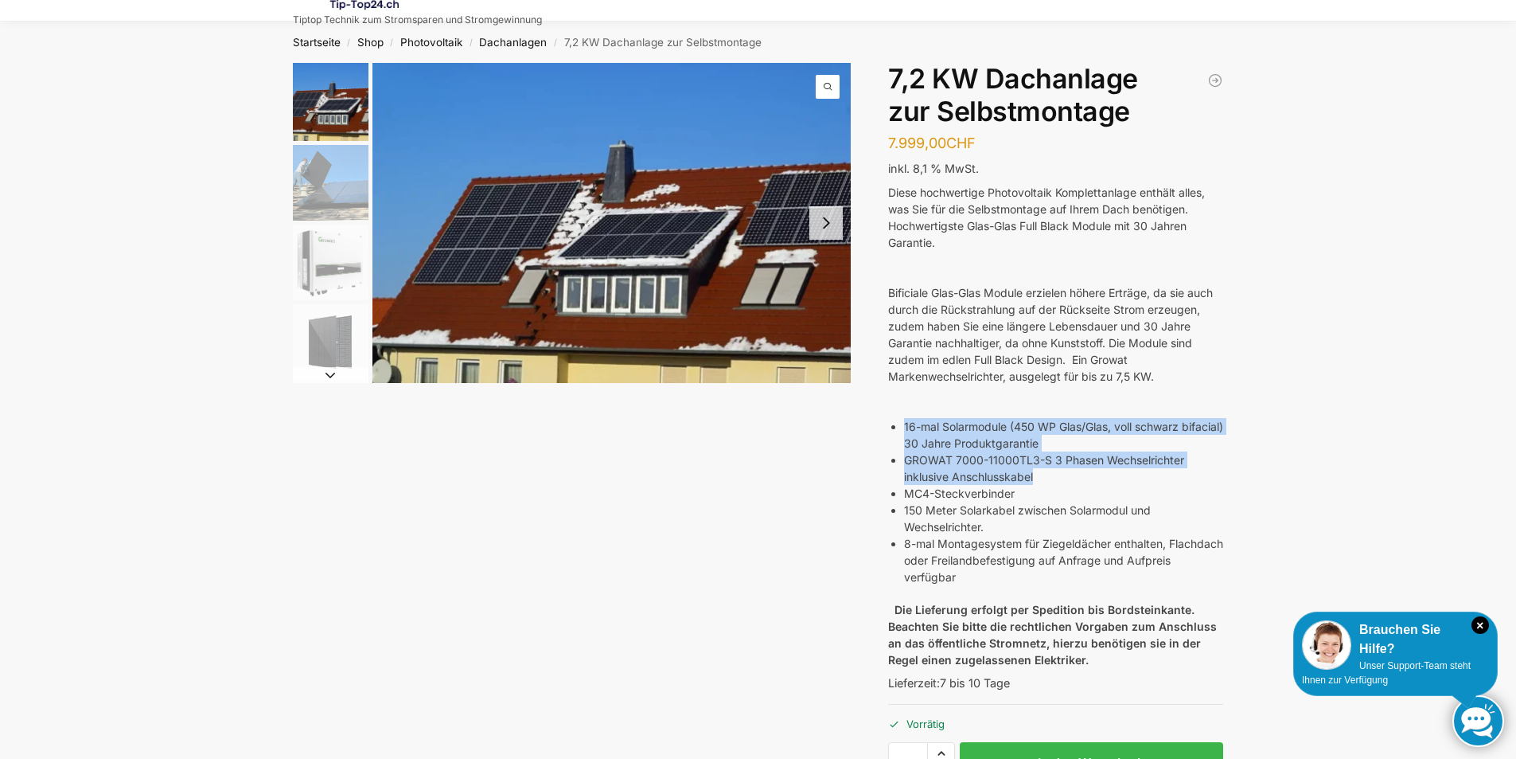
scroll to position [80, 0]
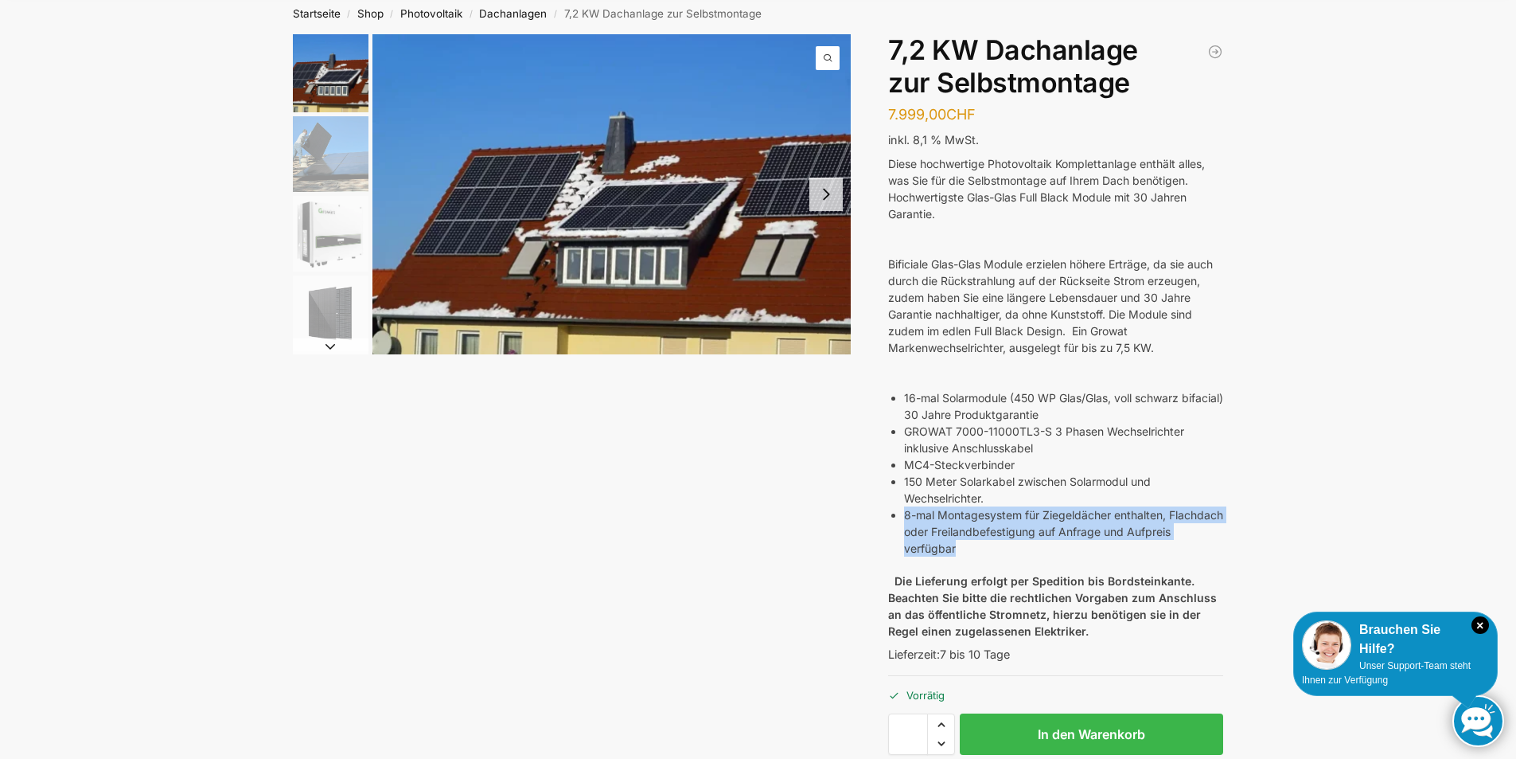
drag, startPoint x: 904, startPoint y: 515, endPoint x: 1188, endPoint y: 549, distance: 285.4
click at [1188, 549] on li "8-mal Montagesystem für Ziegeldächer enthalten, Flachdach oder Freilandbefestig…" at bounding box center [1063, 531] width 319 height 50
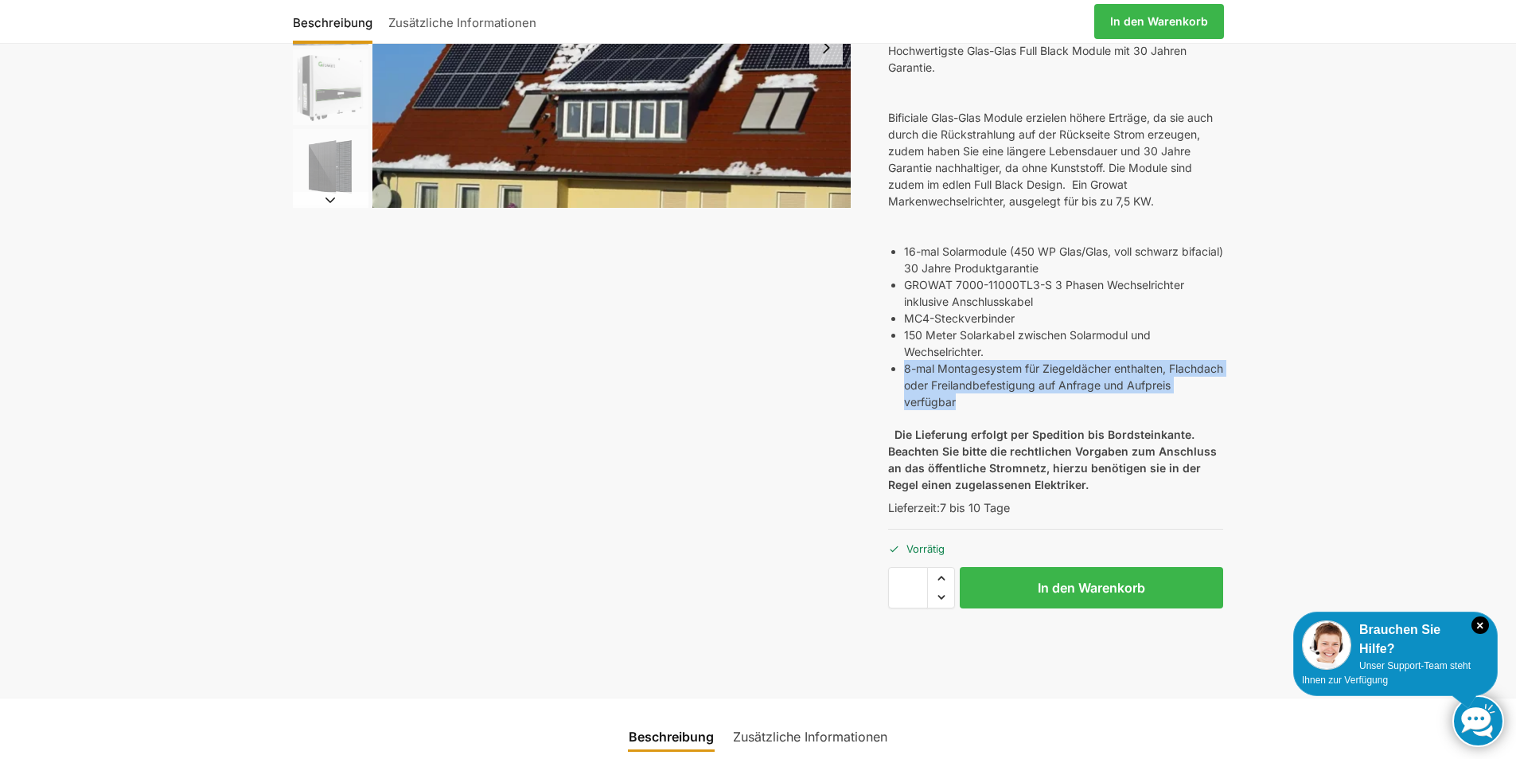
scroll to position [239, 0]
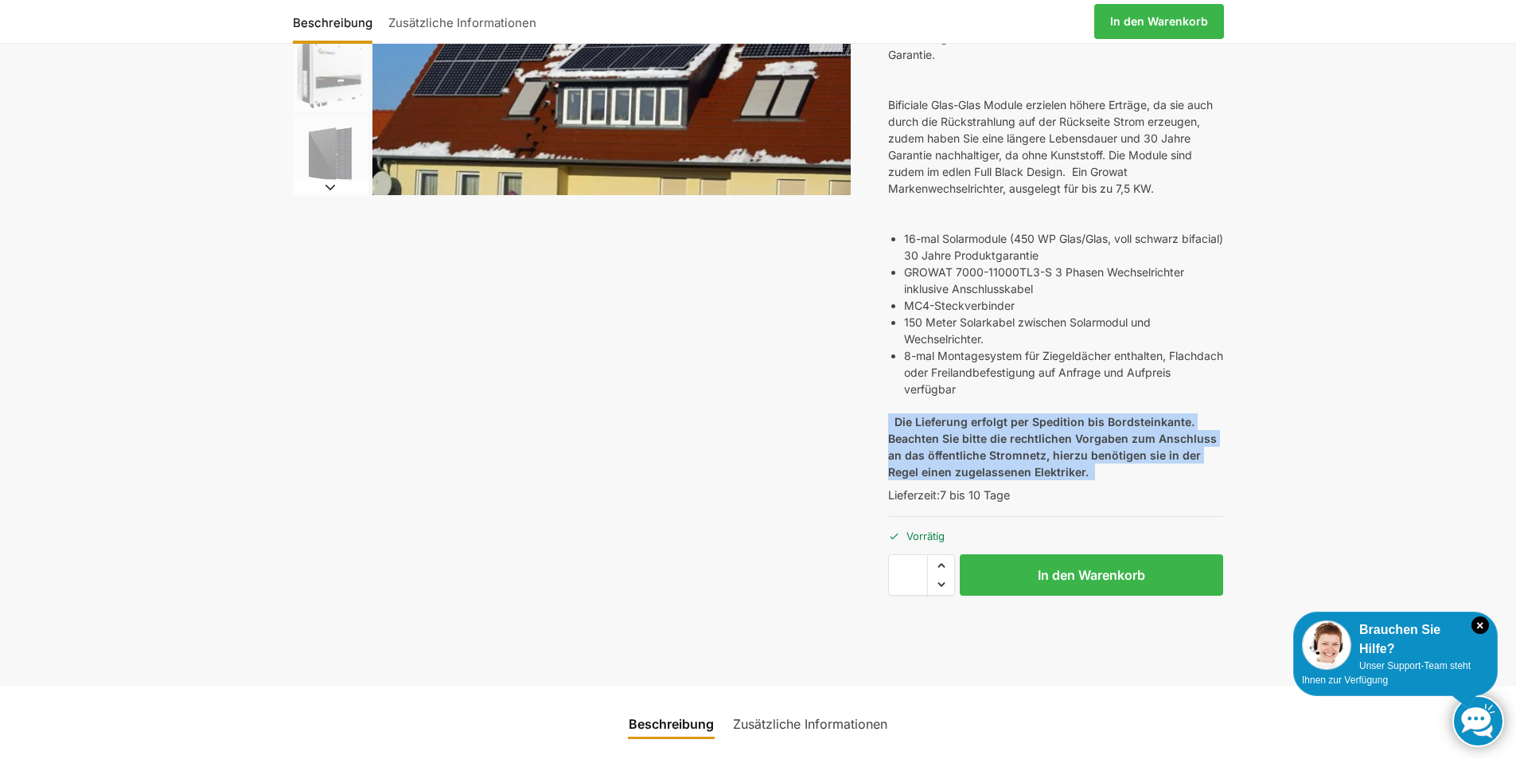
drag, startPoint x: 1110, startPoint y: 478, endPoint x: 884, endPoint y: 419, distance: 233.4
click at [884, 419] on div "Beschreibung Zusätzliche Informationen 7.999,00 CHF In den Warenkorb Balkonkraf…" at bounding box center [758, 279] width 998 height 809
click at [817, 413] on div "Beschreibung Zusätzliche Informationen 7.999,00 CHF In den Warenkorb Balkonkraf…" at bounding box center [758, 279] width 998 height 809
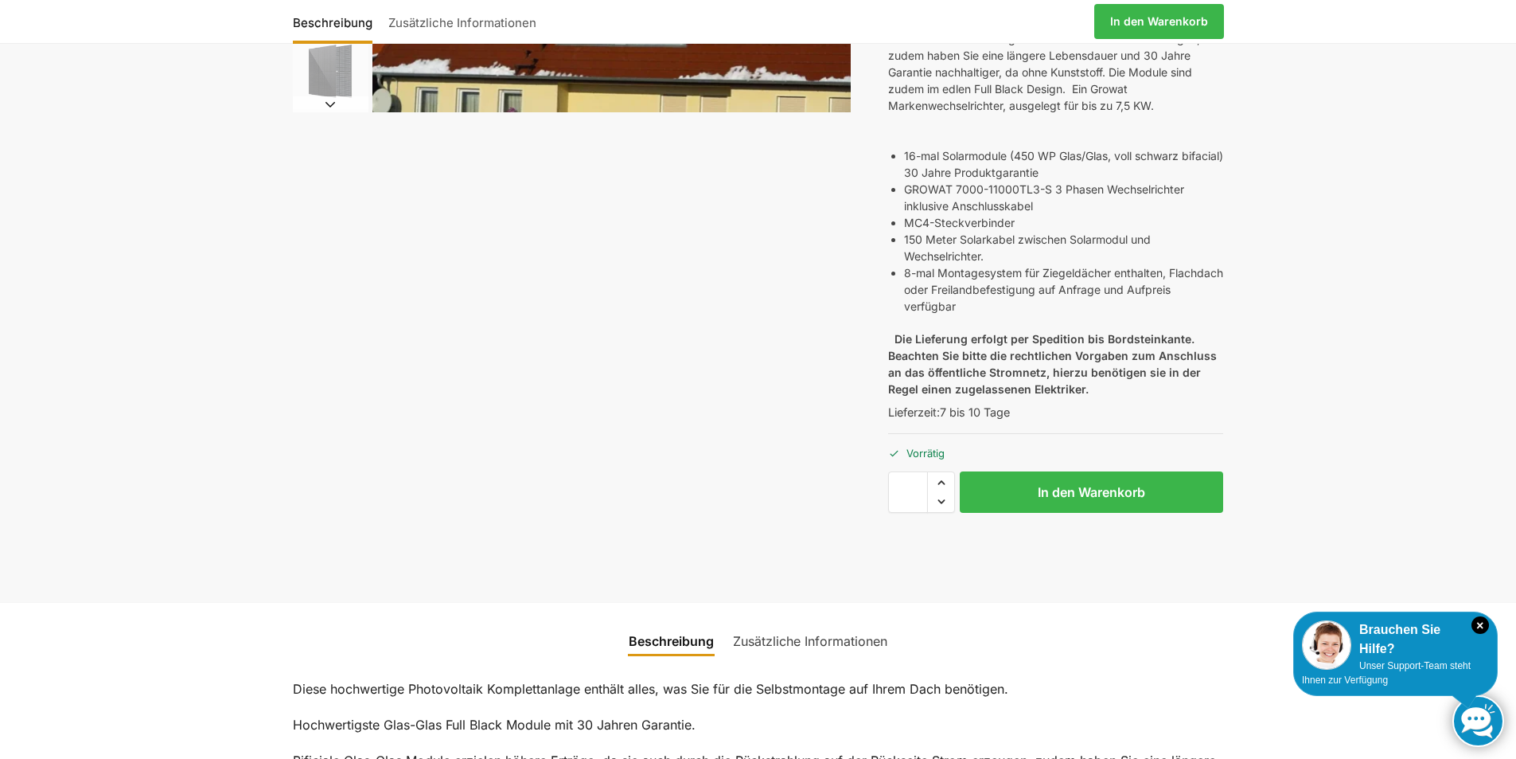
scroll to position [0, 0]
